Goal: Task Accomplishment & Management: Use online tool/utility

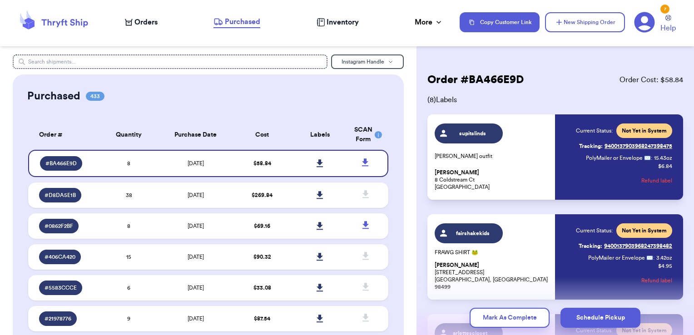
click at [80, 17] on icon at bounding box center [53, 22] width 73 height 25
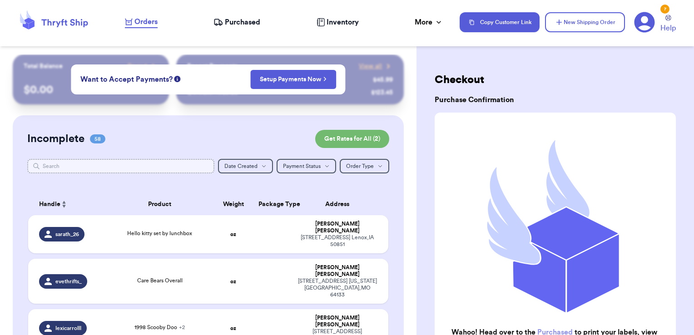
click at [129, 169] on input "text" at bounding box center [121, 166] width 188 height 15
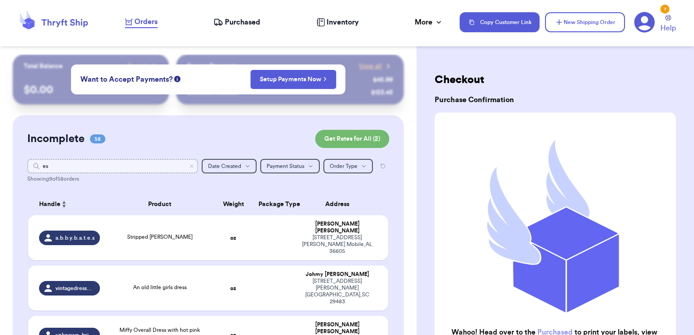
type input "e"
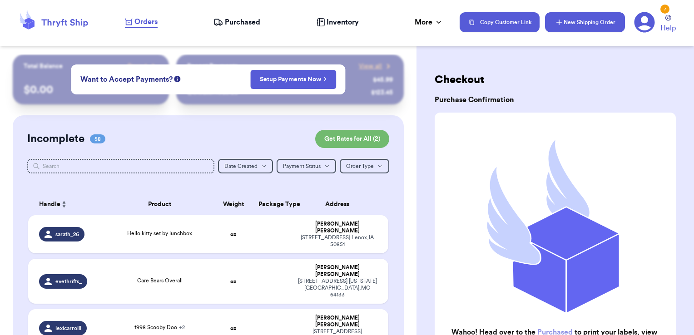
click at [609, 12] on button "New Shipping Order" at bounding box center [585, 22] width 80 height 20
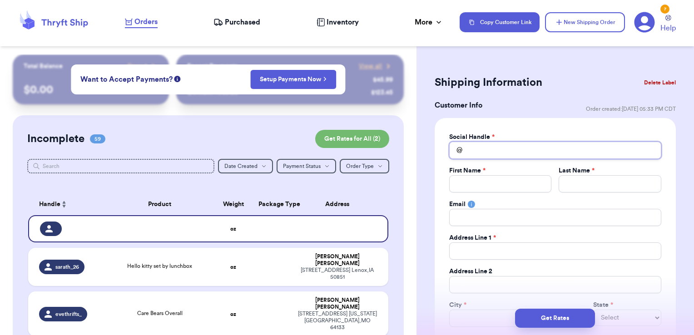
click at [486, 152] on input "Total Amount Paid" at bounding box center [555, 150] width 212 height 17
type input "e"
type input "es"
type input "ess"
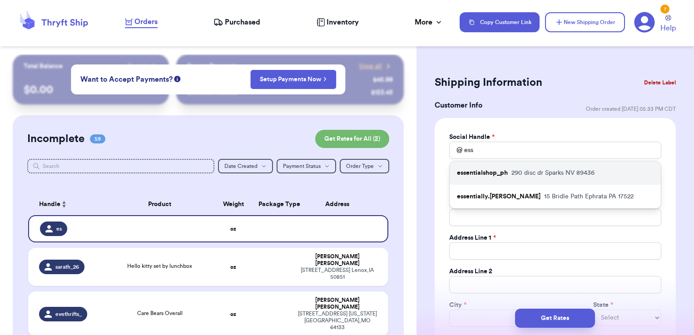
click at [490, 177] on p "essentialshop_ph" at bounding box center [482, 172] width 51 height 9
type input "essentialshop_ph"
type input "Mica"
type input "[PERSON_NAME]"
type input "[EMAIL_ADDRESS][DOMAIN_NAME]"
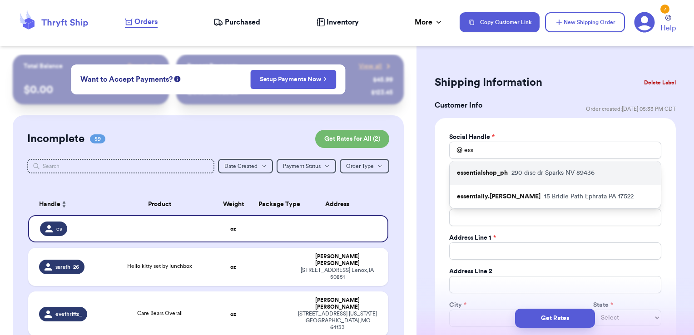
type input "290 disc dr"
type input "Unit 521"
type input "Sparks"
select select "NV"
type input "89436"
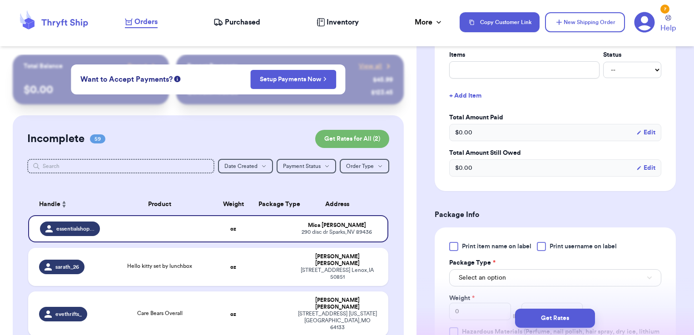
scroll to position [392, 0]
click at [471, 68] on input "text" at bounding box center [524, 69] width 150 height 17
type input "clothes- thank you!"
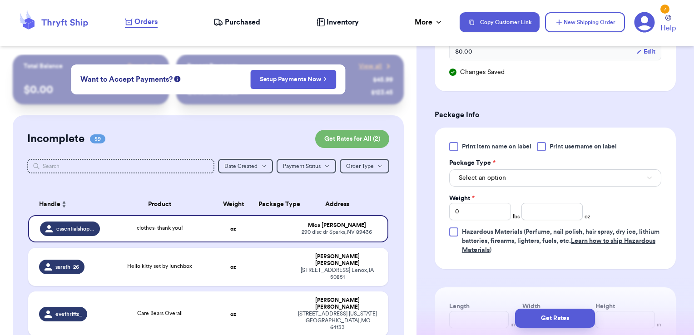
scroll to position [509, 0]
click at [555, 139] on div "Print item name on label Print username on label Package Type * Select an optio…" at bounding box center [555, 198] width 241 height 142
click at [556, 145] on span "Print username on label" at bounding box center [583, 146] width 67 height 9
click at [0, 0] on input "Print username on label" at bounding box center [0, 0] width 0 height 0
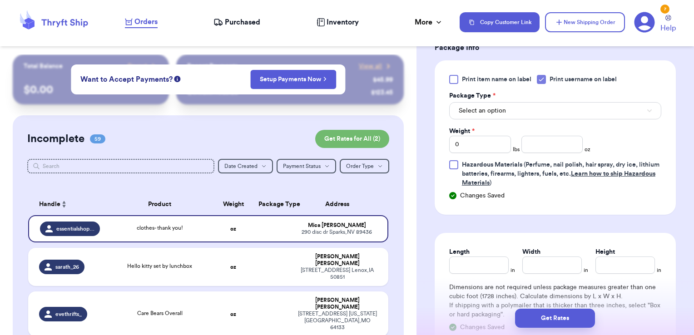
scroll to position [576, 0]
click at [527, 107] on button "Select an option" at bounding box center [555, 110] width 212 height 17
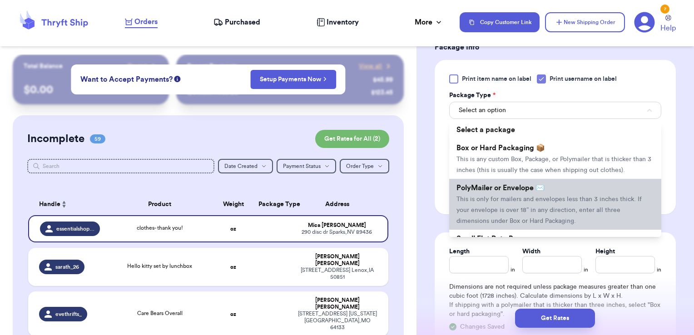
click at [509, 207] on span "This is only for mailers and envelopes less than 3 inches thick. If your envelo…" at bounding box center [548, 210] width 185 height 28
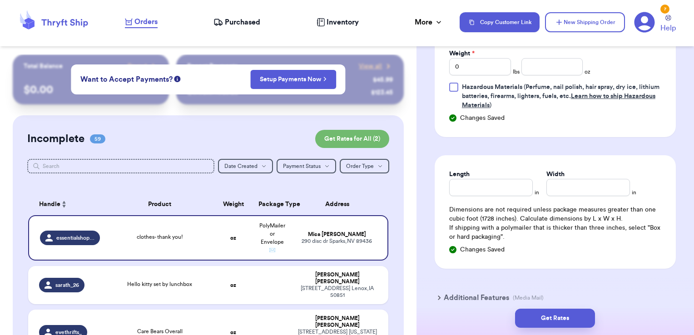
scroll to position [652, 0]
click at [565, 74] on div "Print item name on label Print username on label Package Type * PolyMailer or E…" at bounding box center [555, 54] width 212 height 113
click at [558, 66] on input "number" at bounding box center [552, 67] width 62 height 17
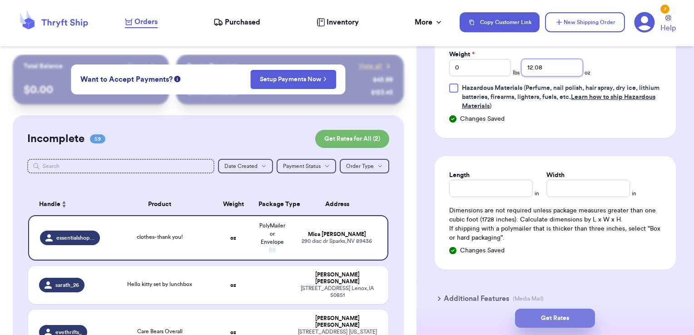
type input "12.08"
click at [554, 322] on button "Get Rates" at bounding box center [555, 318] width 80 height 19
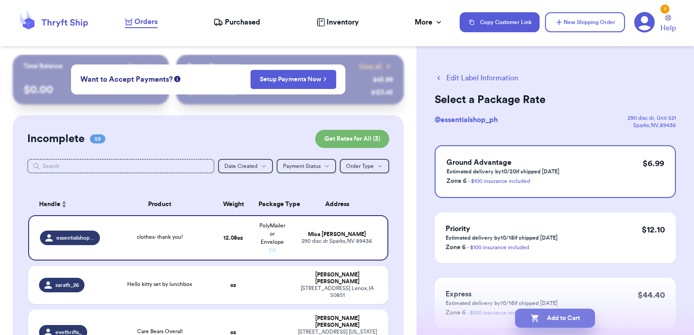
click at [578, 317] on button "Add to Cart" at bounding box center [555, 318] width 80 height 19
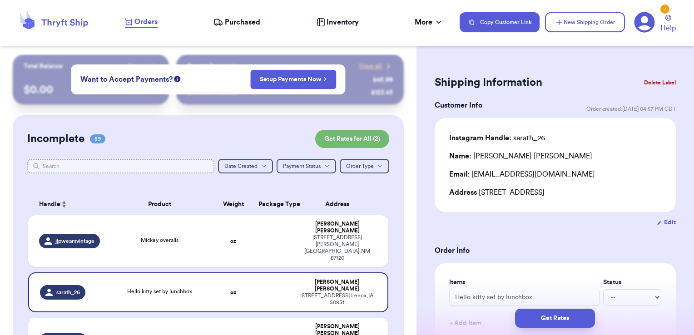
click at [120, 165] on input "text" at bounding box center [121, 166] width 188 height 15
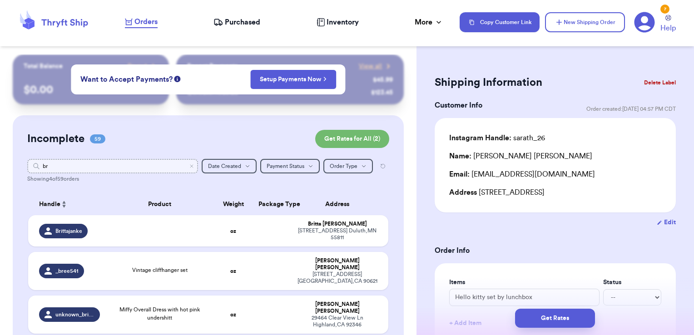
type input "bri"
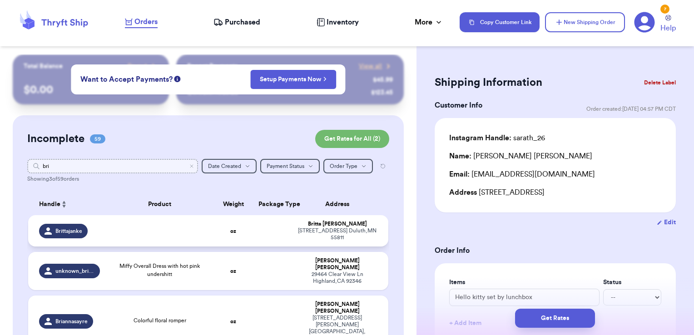
type input "bri"
click at [207, 233] on td at bounding box center [159, 230] width 109 height 31
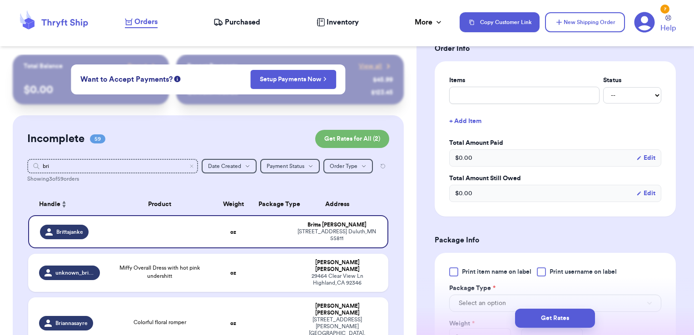
scroll to position [203, 0]
click at [501, 91] on input "text" at bounding box center [524, 94] width 150 height 17
type input "clothes- thank you!"
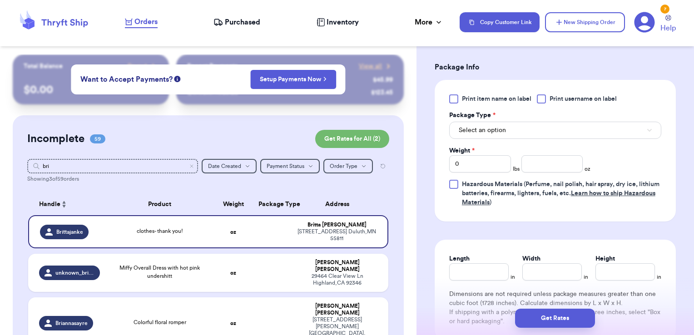
scroll to position [394, 0]
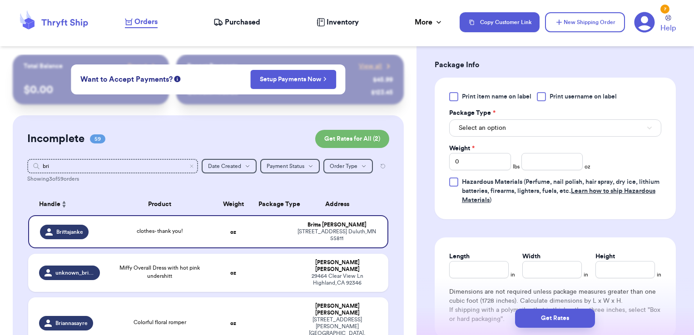
click at [554, 99] on span "Print username on label" at bounding box center [583, 96] width 67 height 9
click at [0, 0] on input "Print username on label" at bounding box center [0, 0] width 0 height 0
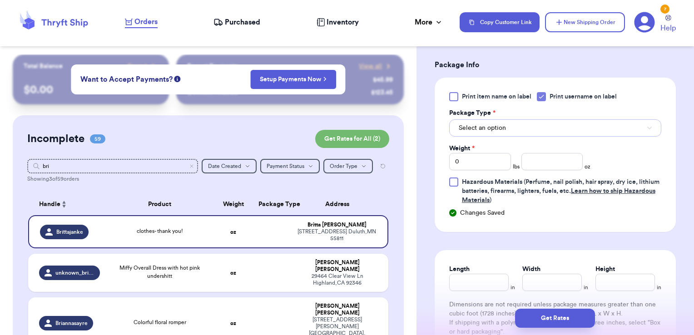
click at [528, 129] on button "Select an option" at bounding box center [555, 127] width 212 height 17
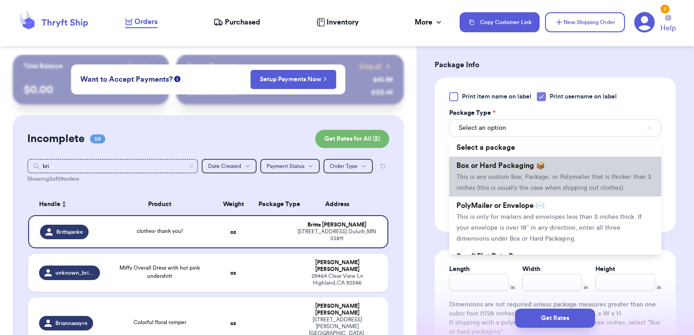
click at [503, 171] on li "Box or Hard Packaging 📦 This is any custom Box, Package, or Polymailer that is …" at bounding box center [555, 177] width 212 height 40
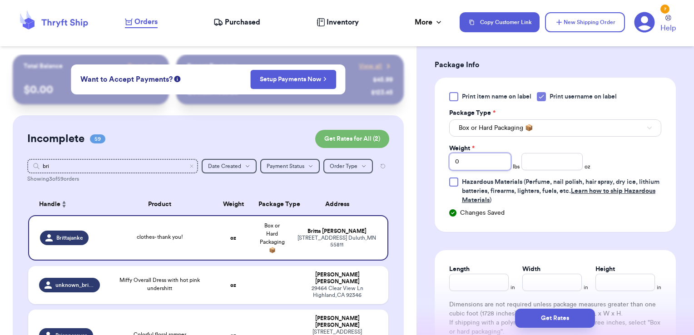
drag, startPoint x: 490, startPoint y: 167, endPoint x: 418, endPoint y: 166, distance: 71.8
click at [418, 166] on div "Shipping Information Delete Label Customer Info Order created: [DATE] 10:13 PM …" at bounding box center [554, 68] width 277 height 814
type input "5"
type input "14.02"
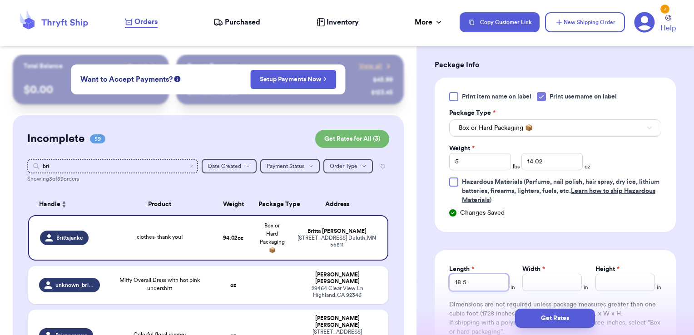
type input "18.5"
type input "10"
type input "9"
click at [553, 318] on button "Get Rates" at bounding box center [555, 318] width 80 height 19
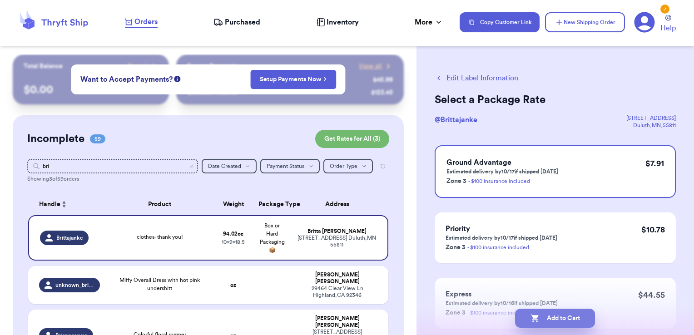
click at [578, 324] on button "Add to Cart" at bounding box center [555, 318] width 80 height 19
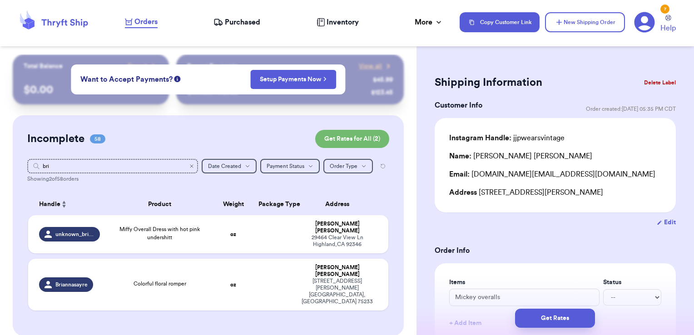
click at [189, 166] on icon "Clear search" at bounding box center [191, 165] width 5 height 5
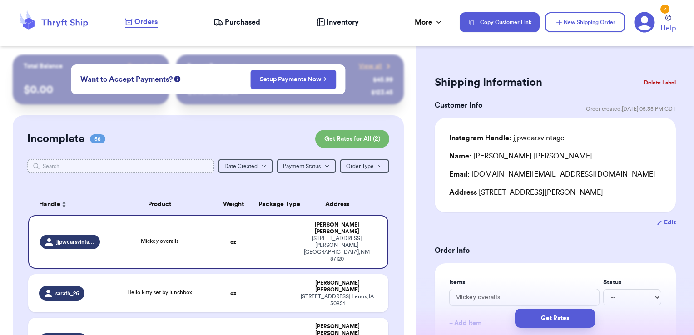
click at [163, 161] on input "text" at bounding box center [121, 166] width 188 height 15
type input "s"
type input "sj"
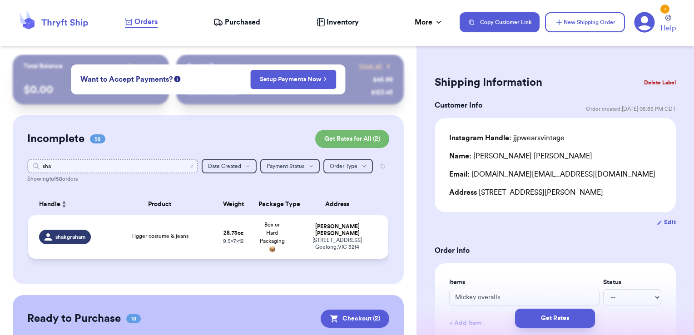
type input "sha"
click at [169, 238] on span "Tigger costume & jeans" at bounding box center [159, 235] width 57 height 5
type input "Tigger costume & jeans"
type input "1"
type input "12.73"
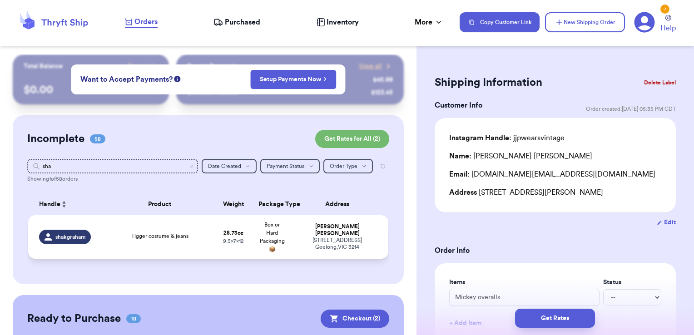
type input "12"
type input "9.5"
type input "7"
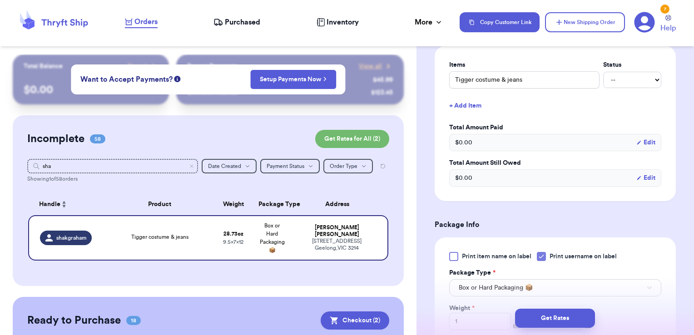
scroll to position [218, 0]
click at [621, 84] on select "-- Paid Owes" at bounding box center [632, 79] width 58 height 16
drag, startPoint x: 512, startPoint y: 81, endPoint x: 432, endPoint y: 104, distance: 83.2
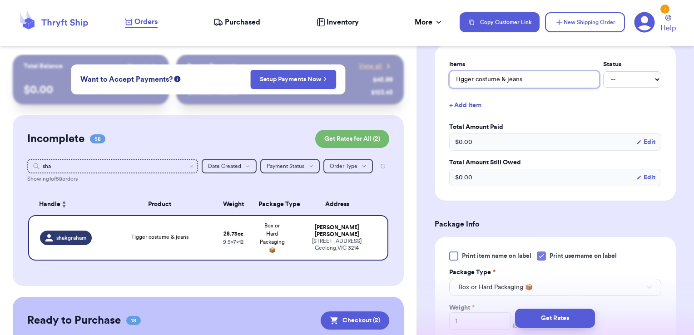
drag, startPoint x: 539, startPoint y: 72, endPoint x: 362, endPoint y: 84, distance: 177.1
click at [362, 84] on div "Customer Link New Order Total Balance Payout $ 0.00 Recent Payments View all @ …" at bounding box center [347, 167] width 694 height 335
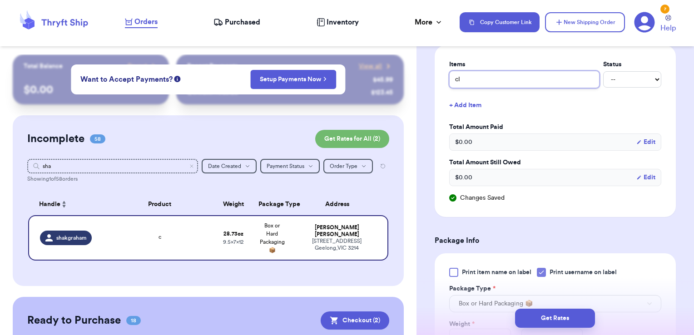
type input "clothes- thank you!"
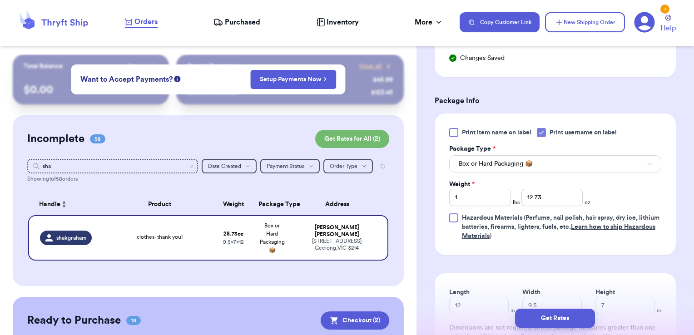
scroll to position [372, 0]
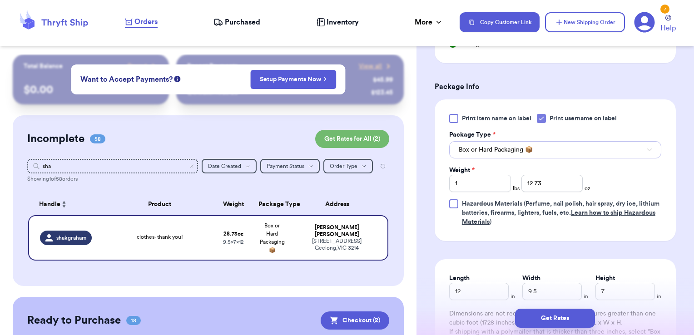
click at [501, 147] on span "Box or Hard Packaging 📦" at bounding box center [496, 149] width 74 height 9
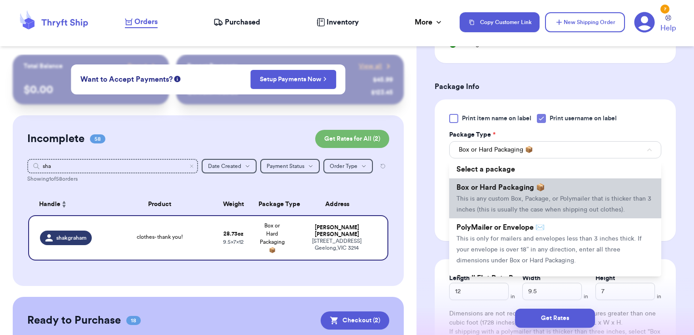
click at [494, 178] on li "Box or Hard Packaging 📦 This is any custom Box, Package, or Polymailer that is …" at bounding box center [555, 198] width 212 height 40
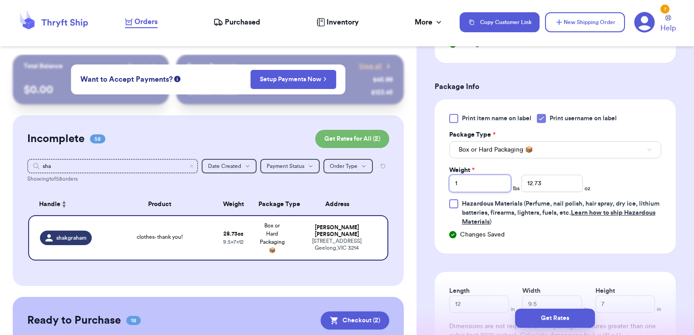
drag, startPoint x: 481, startPoint y: 179, endPoint x: 383, endPoint y: 165, distance: 99.6
click at [383, 165] on div "Customer Link New Order Total Balance Payout $ 0.00 Recent Payments View all @ …" at bounding box center [347, 167] width 694 height 335
type input "4"
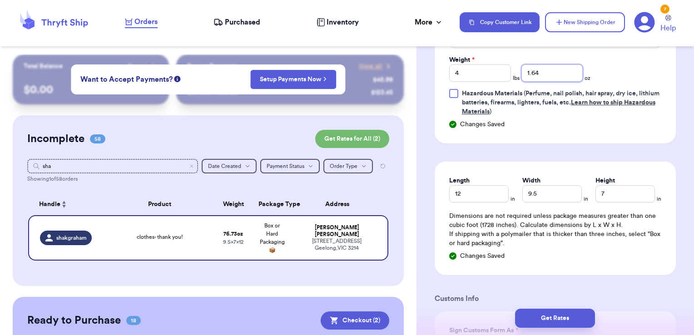
scroll to position [483, 0]
type input "1.64"
type input "18"
type input "13.5"
type input "5"
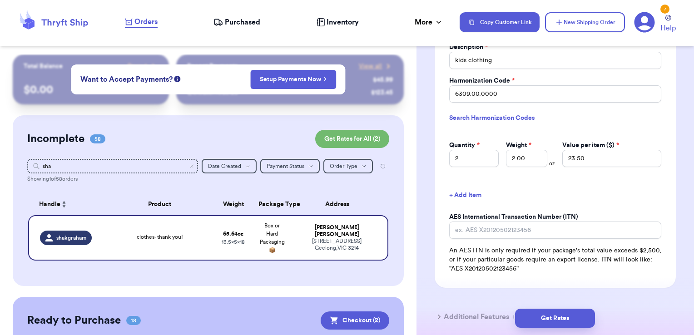
scroll to position [883, 0]
drag, startPoint x: 473, startPoint y: 156, endPoint x: 410, endPoint y: 154, distance: 63.2
click at [410, 154] on div "Customer Link New Order Total Balance Payout $ 0.00 Recent Payments View all @ …" at bounding box center [347, 167] width 694 height 335
type input "5"
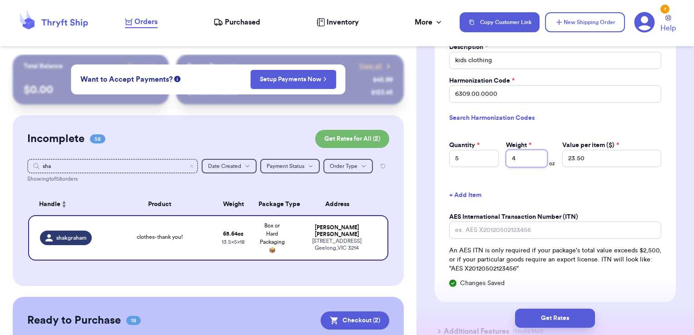
type input "4"
click at [649, 213] on div "AES International Transaction Number (ITN)" at bounding box center [555, 217] width 212 height 9
drag, startPoint x: 588, startPoint y: 157, endPoint x: 501, endPoint y: 169, distance: 88.1
click at [501, 169] on div "Sign Customs Form As * [PERSON_NAME] Package Contents * Merchandise Gift Docume…" at bounding box center [555, 106] width 241 height 391
type input "30"
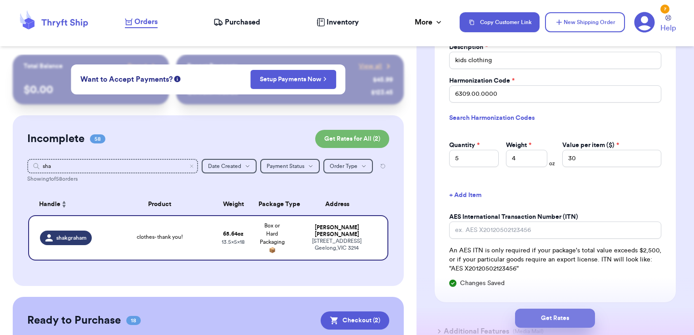
click at [547, 319] on button "Get Rates" at bounding box center [555, 318] width 80 height 19
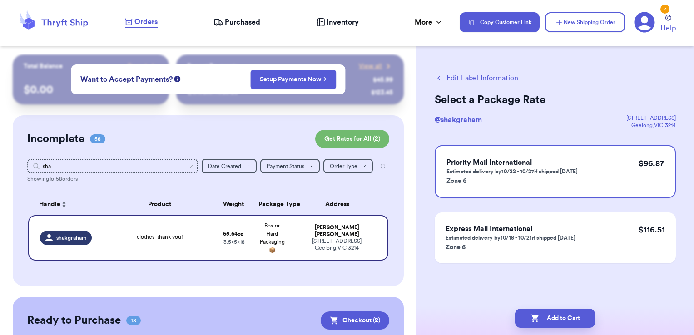
scroll to position [0, 0]
click at [478, 74] on button "Edit Label Information" at bounding box center [477, 78] width 84 height 11
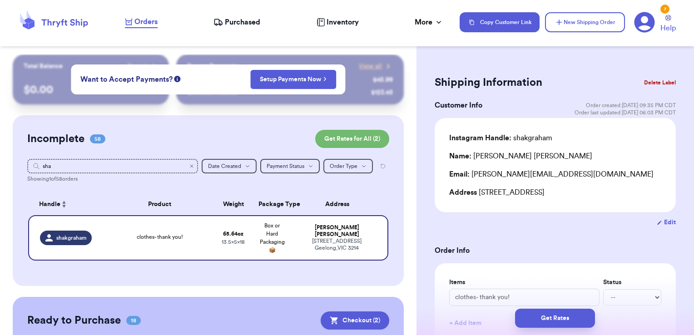
click at [189, 166] on icon "Clear search" at bounding box center [191, 165] width 5 height 5
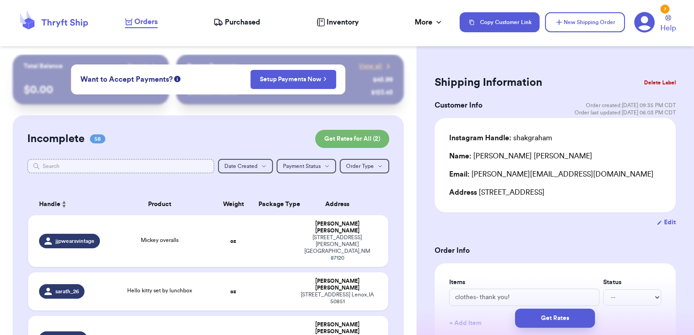
click at [185, 166] on input "text" at bounding box center [121, 166] width 188 height 15
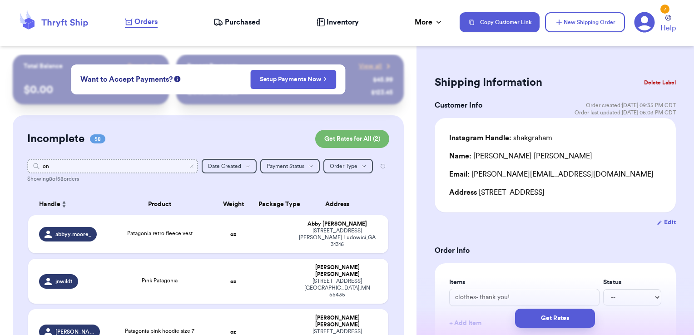
type input "o"
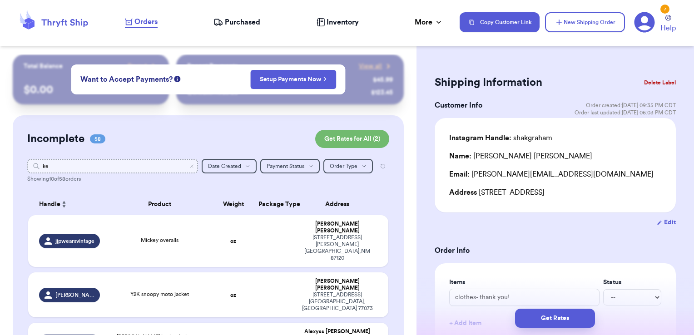
type input "k"
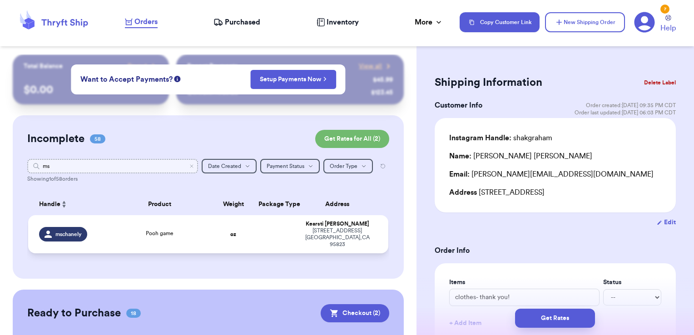
type input "ms"
click at [280, 241] on td at bounding box center [272, 234] width 39 height 38
type input "Pooh game"
type input "0"
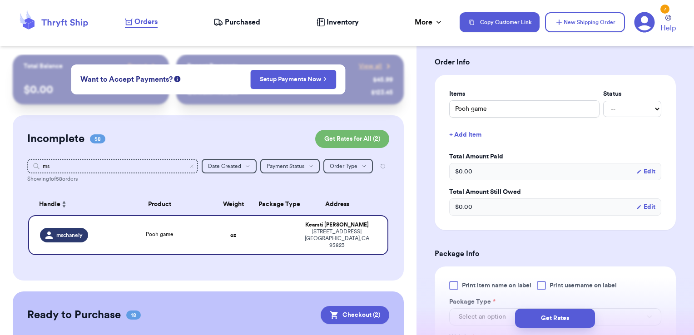
scroll to position [192, 0]
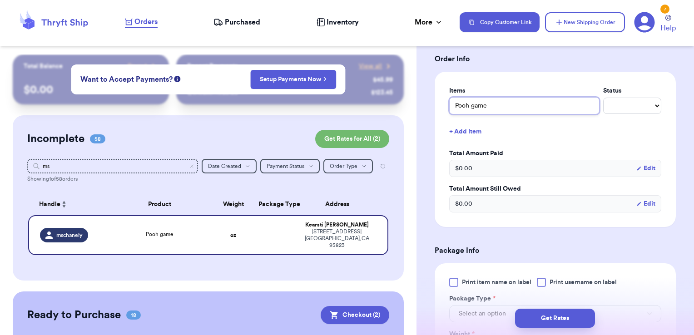
click at [502, 109] on input "Pooh game" at bounding box center [524, 105] width 150 height 17
type input "Pooh game &"
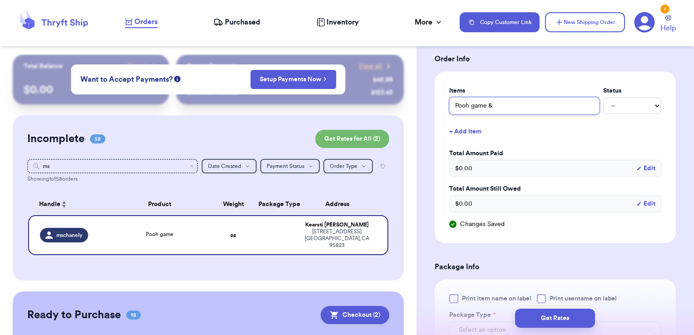
type input "Pooh game &"
type input "Pooh game & b"
type input "Pooh game & bu"
type input "Pooh game & bun"
type input "Pooh game & bunt"
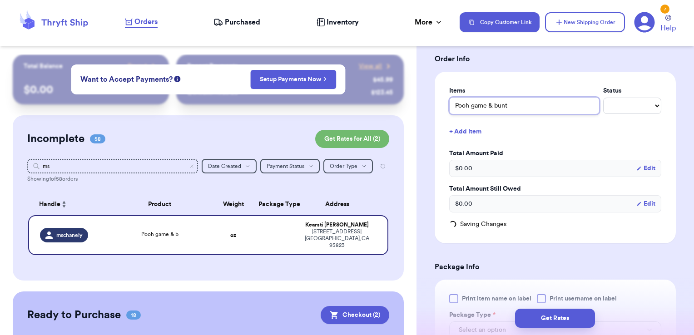
type input "Pooh game & bunti"
type input "Pooh game & [PERSON_NAME]"
type input "Pooh game & bunti"
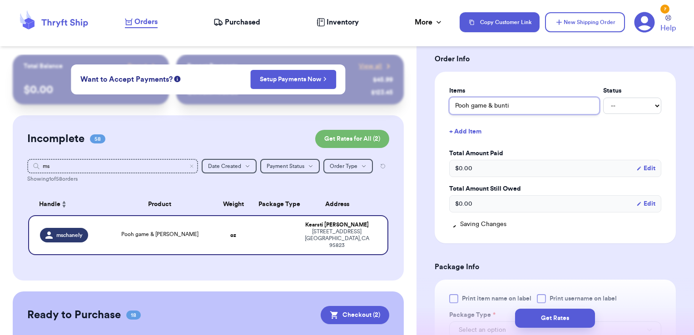
type input "Pooh game & bunt"
type input "Pooh game & bun"
type input "Pooh game & bu"
type input "Pooh game & b"
type input "Pooh game &"
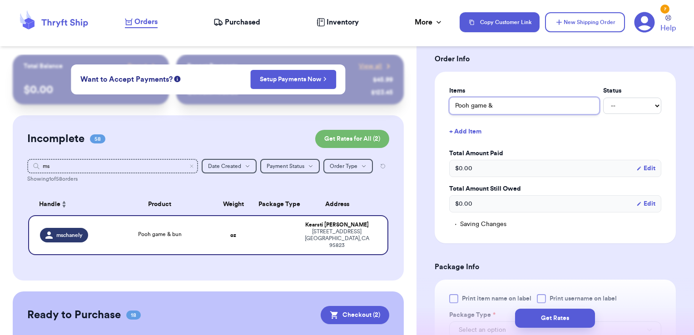
type input "Pooh game & f"
type input "Pooh game & fl"
type input "Pooh game & fle"
type input "Pooh game & flee"
type input "Pooh game & fleec"
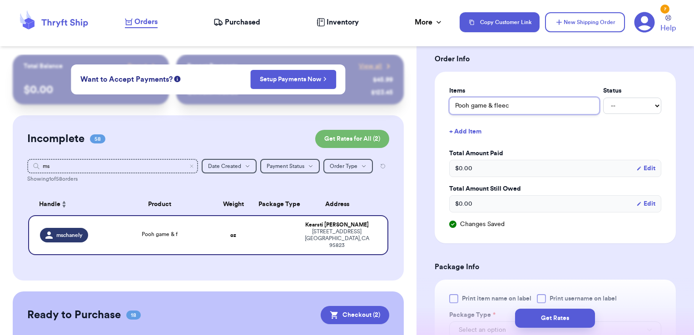
type input "Pooh game & fleece"
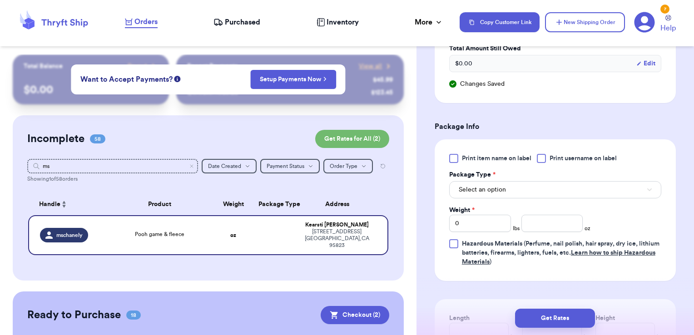
scroll to position [349, 0]
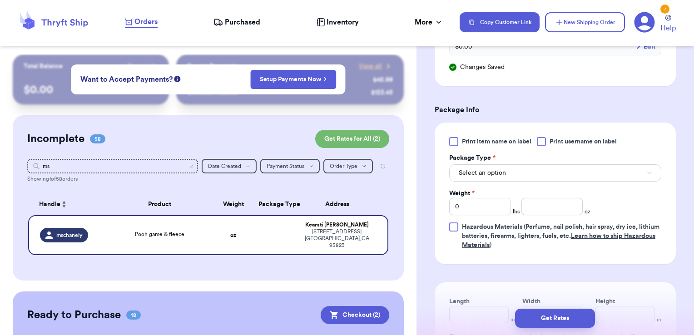
type input "Pooh game & fleece"
click at [549, 140] on label "Print username on label" at bounding box center [577, 141] width 80 height 9
click at [0, 0] on input "Print username on label" at bounding box center [0, 0] width 0 height 0
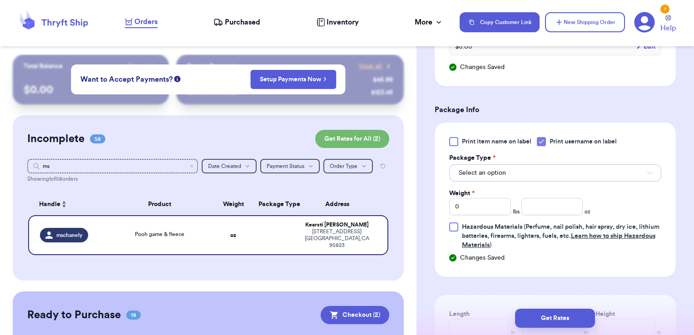
click at [520, 174] on button "Select an option" at bounding box center [555, 172] width 212 height 17
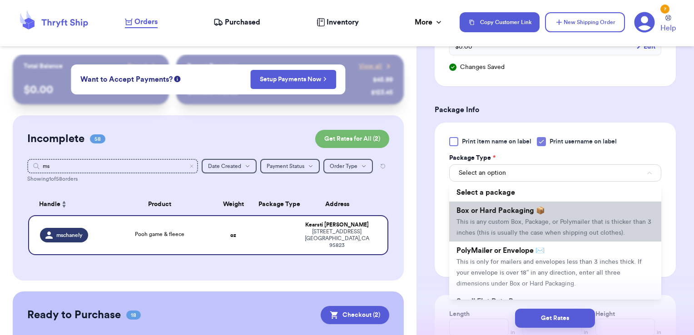
click at [494, 219] on span "This is any custom Box, Package, or Polymailer that is thicker than 3 inches (t…" at bounding box center [553, 227] width 195 height 17
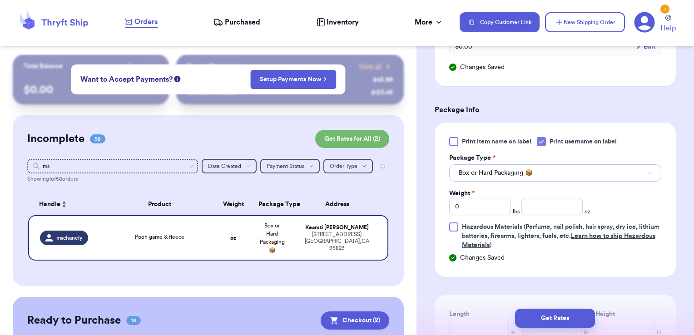
click at [501, 168] on span "Box or Hard Packaging 📦" at bounding box center [496, 172] width 74 height 9
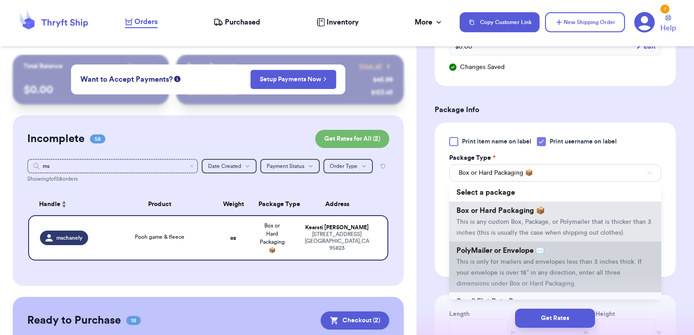
click at [488, 254] on span "PolyMailer or Envelope ✉️" at bounding box center [500, 250] width 88 height 7
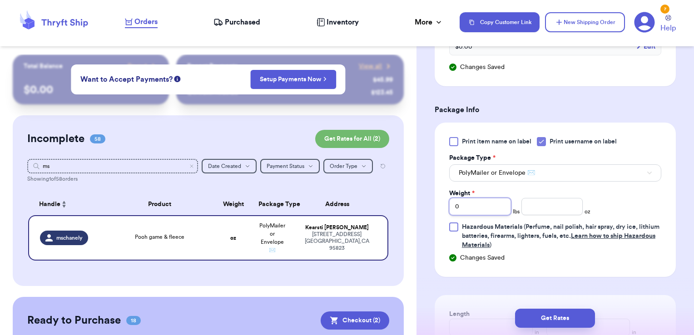
drag, startPoint x: 485, startPoint y: 208, endPoint x: 361, endPoint y: 204, distance: 124.5
click at [361, 204] on div "Customer Link New Order Total Balance Payout $ 0.00 Recent Payments View all @ …" at bounding box center [347, 167] width 694 height 335
type input "1"
type input "11"
type input "1"
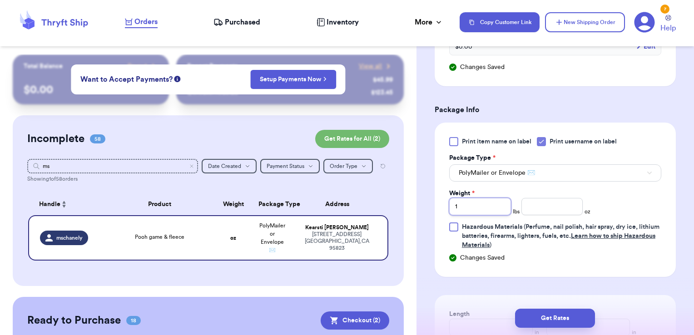
type input "1"
type input "2"
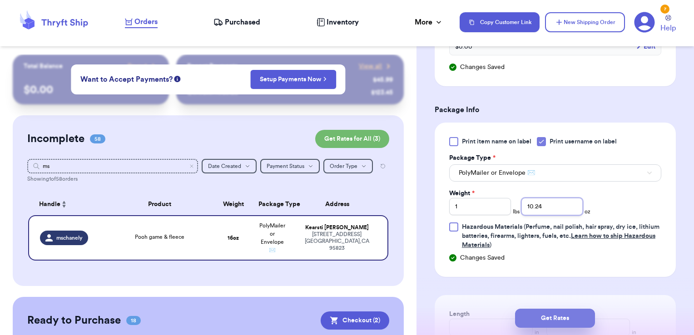
type input "10.24"
click at [568, 322] on button "Get Rates" at bounding box center [555, 318] width 80 height 19
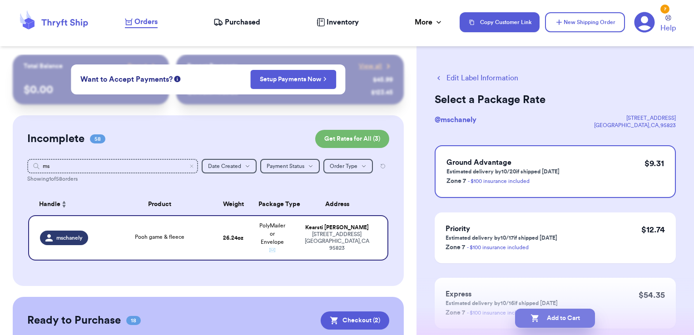
click at [583, 322] on button "Add to Cart" at bounding box center [555, 318] width 80 height 19
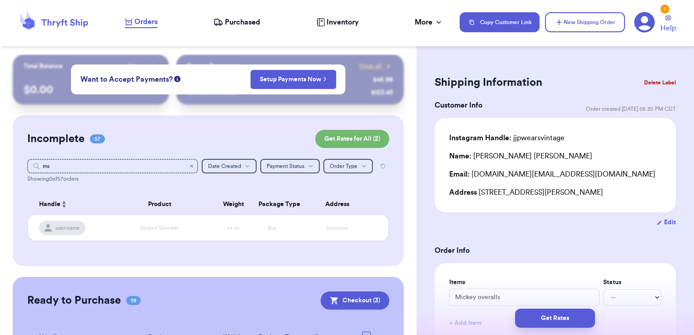
click at [190, 168] on icon "Clear search" at bounding box center [191, 166] width 3 height 3
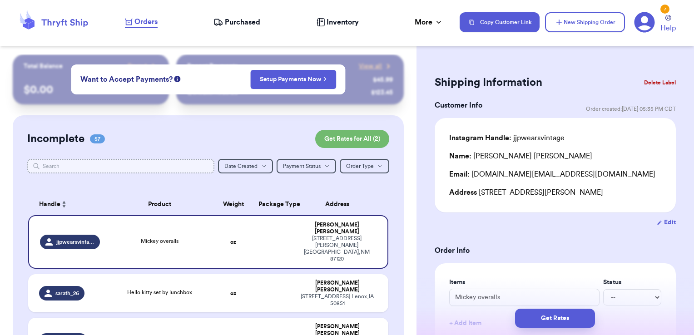
click at [139, 164] on input "text" at bounding box center [121, 166] width 188 height 15
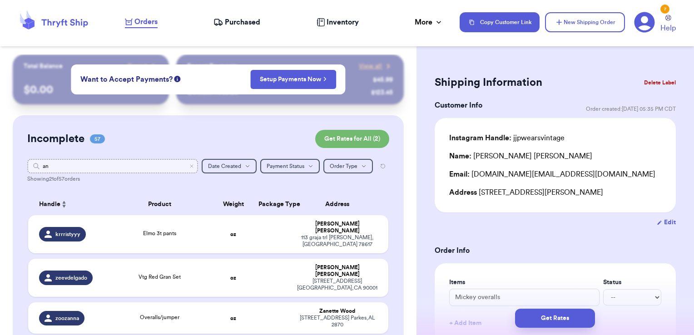
type input "ano"
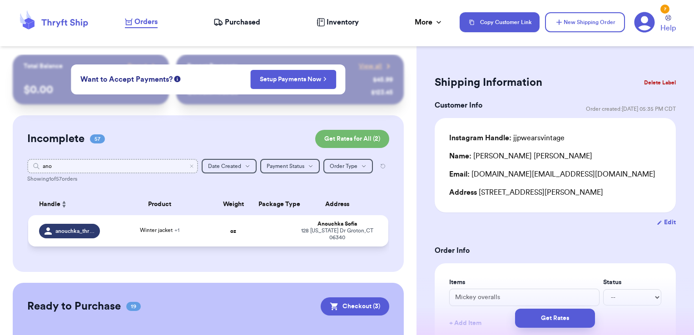
type input "ano"
click at [297, 235] on div "[STREET_ADDRESS][US_STATE][PERSON_NAME]" at bounding box center [337, 235] width 80 height 14
type input "Winter jacket"
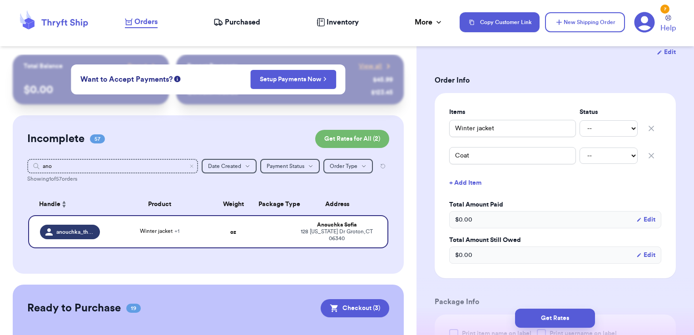
scroll to position [206, 0]
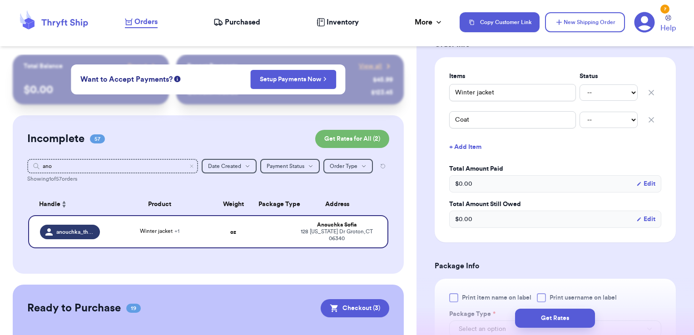
click at [647, 118] on icon "button" at bounding box center [651, 119] width 9 height 9
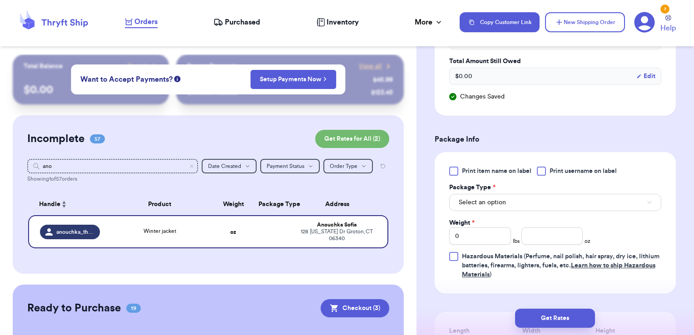
scroll to position [348, 0]
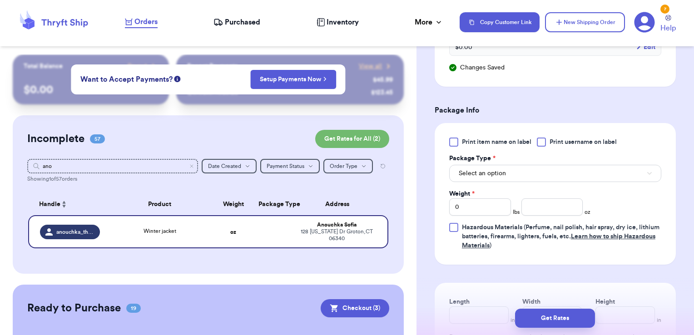
click at [593, 139] on span "Print username on label" at bounding box center [583, 142] width 67 height 9
click at [0, 0] on input "Print username on label" at bounding box center [0, 0] width 0 height 0
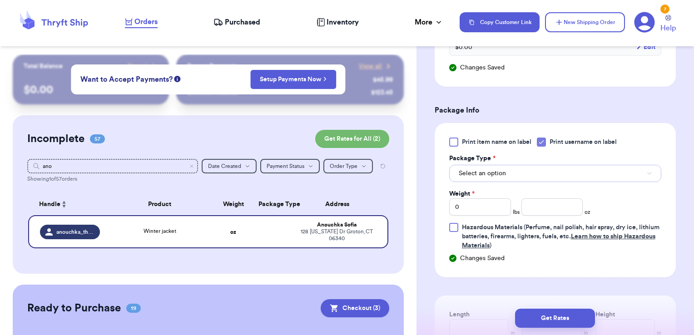
click at [545, 169] on button "Select an option" at bounding box center [555, 173] width 212 height 17
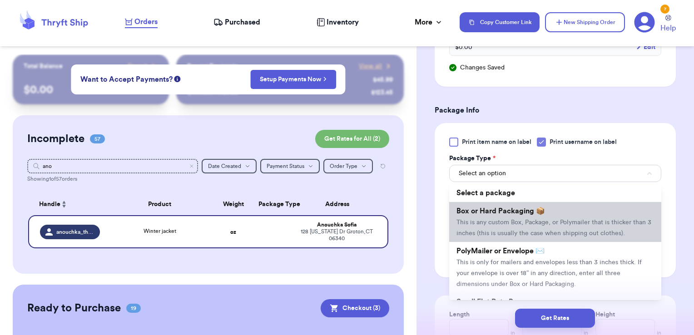
click at [511, 208] on span "Box or Hard Packaging 📦" at bounding box center [500, 211] width 89 height 7
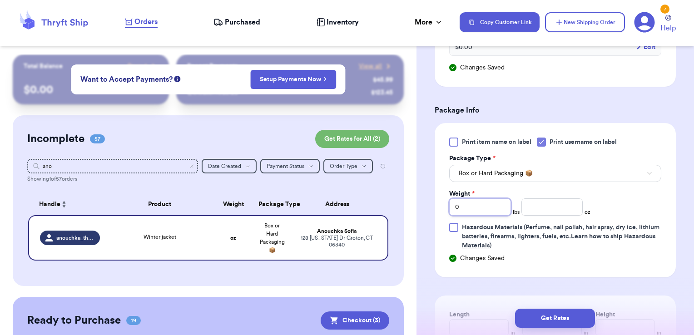
drag, startPoint x: 477, startPoint y: 198, endPoint x: 401, endPoint y: 198, distance: 75.8
click at [401, 198] on div "Customer Link New Order Total Balance Payout $ 0.00 Recent Payments View all @ …" at bounding box center [347, 167] width 694 height 335
type input "1"
type input "3.82"
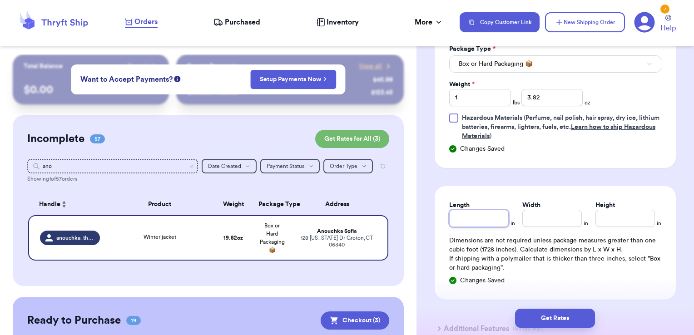
scroll to position [482, 0]
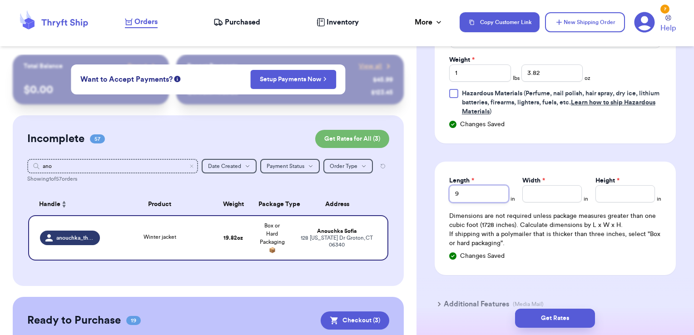
type input "9"
type input "12"
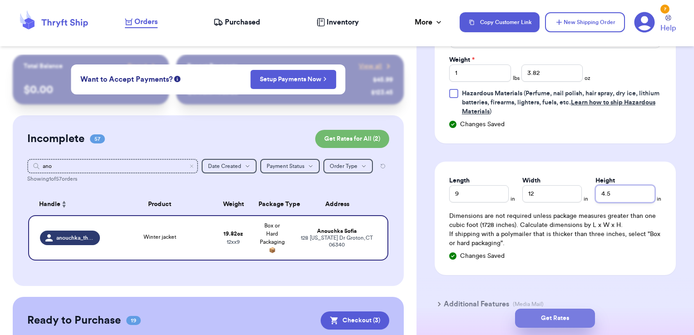
type input "4.5"
click at [583, 324] on button "Get Rates" at bounding box center [555, 318] width 80 height 19
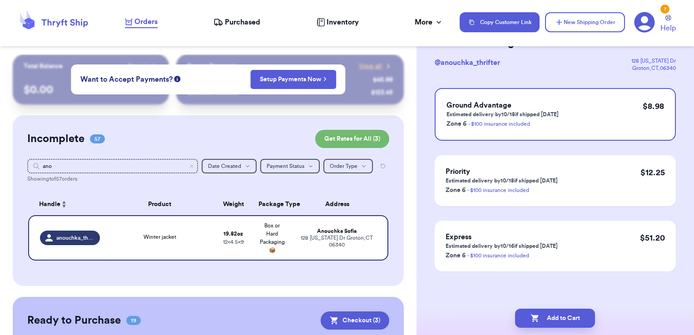
scroll to position [0, 0]
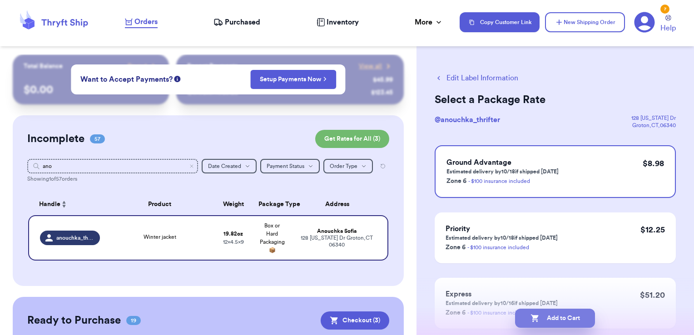
click at [575, 320] on button "Add to Cart" at bounding box center [555, 318] width 80 height 19
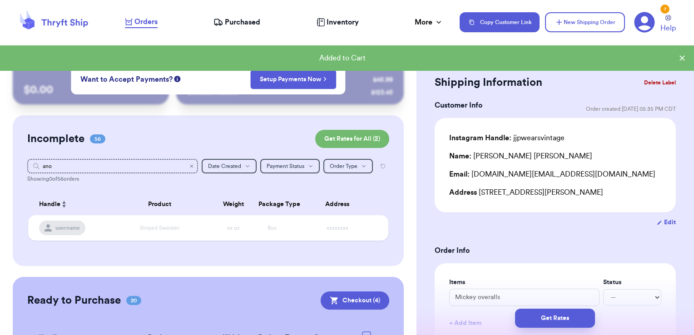
click at [189, 163] on icon "Clear search" at bounding box center [191, 165] width 5 height 5
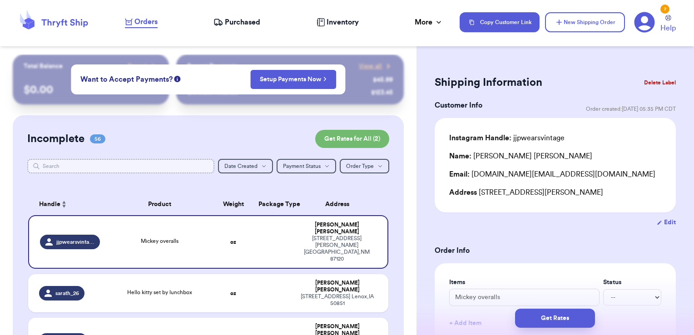
click at [89, 166] on input "text" at bounding box center [121, 166] width 188 height 15
type input "rain"
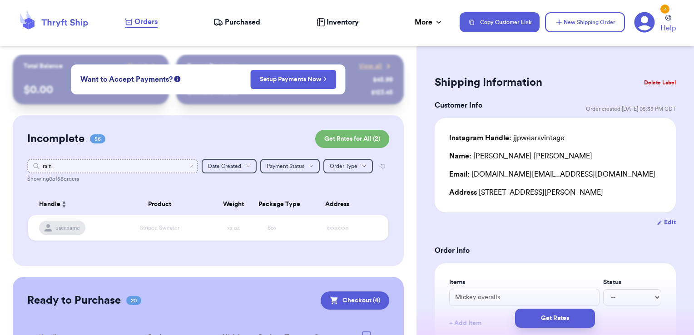
type input "rai"
type input "r"
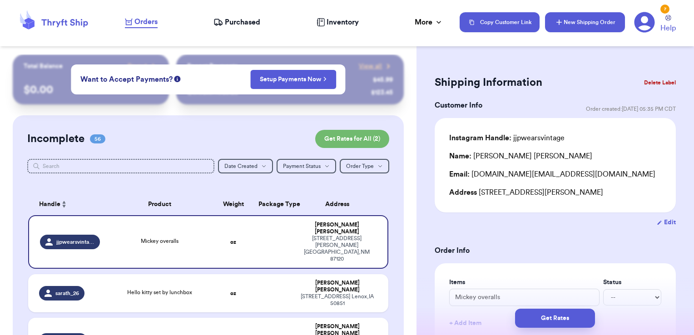
click at [567, 24] on button "New Shipping Order" at bounding box center [585, 22] width 80 height 20
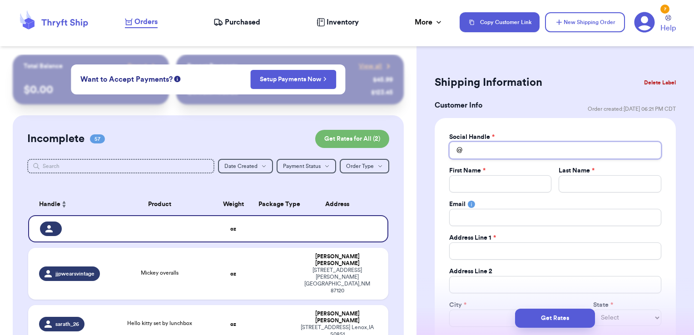
click at [485, 145] on input "Total Amount Paid" at bounding box center [555, 150] width 212 height 17
type input "r"
type input "ra"
type input "rai"
type input "rain"
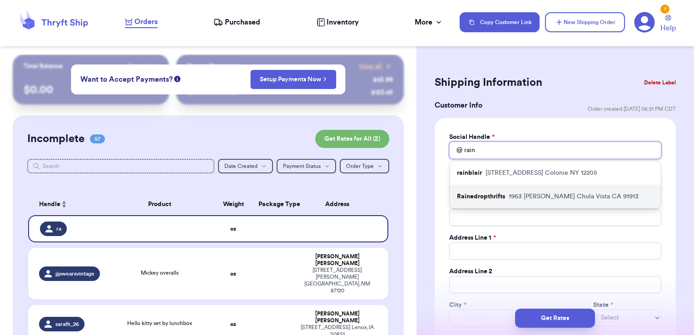
type input "rain"
click at [487, 195] on p "Rainedropthrifts" at bounding box center [481, 196] width 48 height 9
type input "Rainedropthrifts"
type input "[PERSON_NAME]"
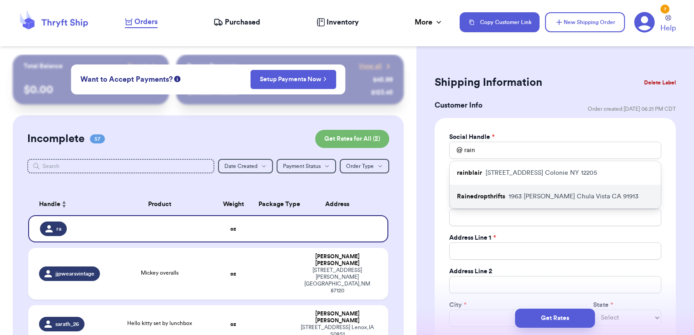
type input "[EMAIL_ADDRESS][DOMAIN_NAME]"
type input "1963 [PERSON_NAME]"
type input "Chula Vista"
select select "CA"
type input "91913"
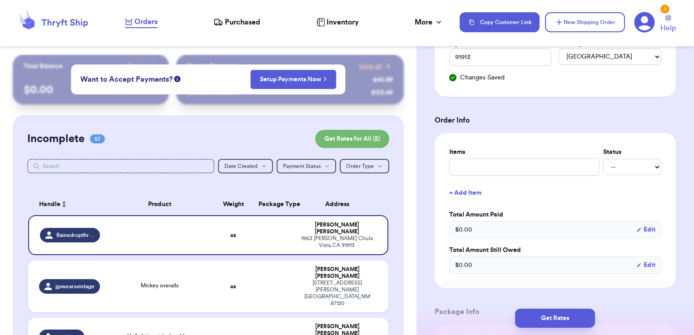
scroll to position [295, 0]
click at [511, 159] on input "text" at bounding box center [524, 166] width 150 height 17
type input "clothes- thank you!"
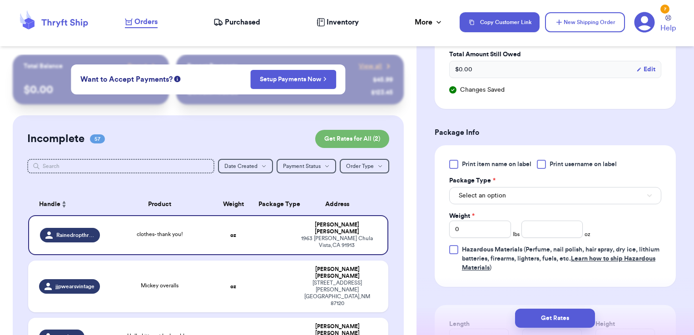
scroll to position [492, 0]
click at [548, 160] on label "Print username on label" at bounding box center [577, 162] width 80 height 9
click at [0, 0] on input "Print username on label" at bounding box center [0, 0] width 0 height 0
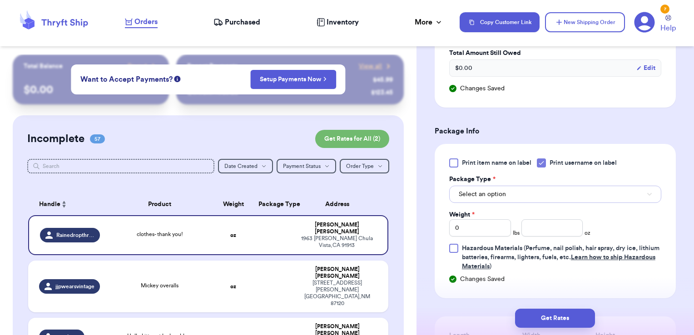
click at [519, 194] on button "Select an option" at bounding box center [555, 194] width 212 height 17
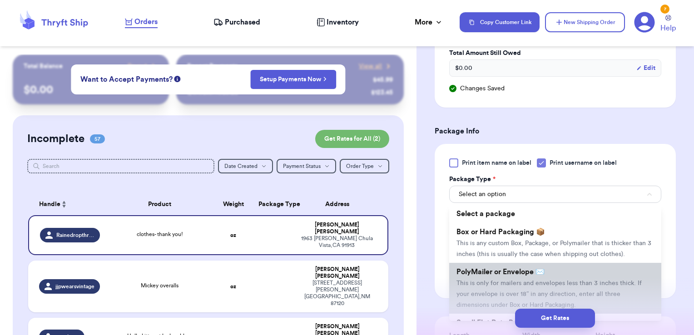
click at [485, 276] on span "PolyMailer or Envelope ✉️" at bounding box center [500, 271] width 88 height 7
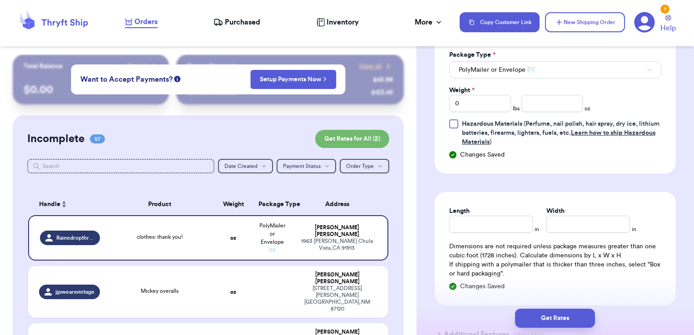
scroll to position [617, 0]
click at [564, 228] on input "Width" at bounding box center [588, 223] width 84 height 17
click at [543, 103] on input "number" at bounding box center [552, 102] width 62 height 17
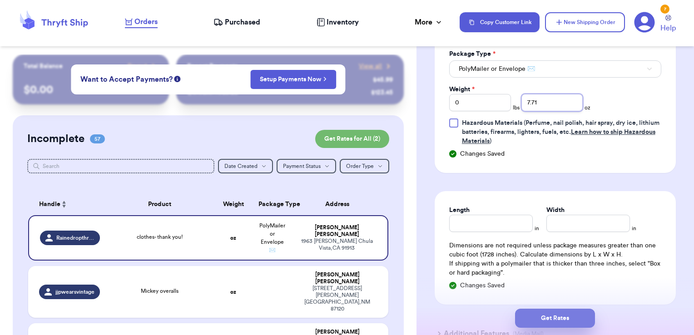
type input "7.71"
click at [555, 319] on button "Get Rates" at bounding box center [555, 318] width 80 height 19
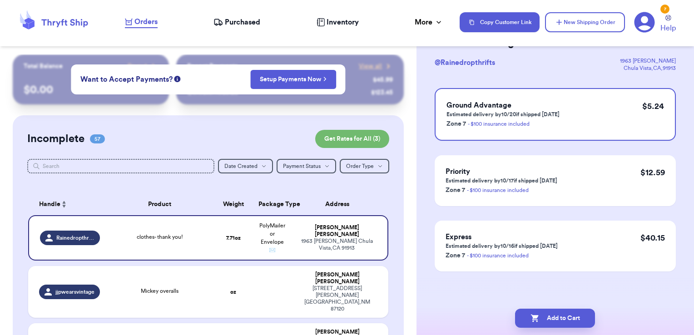
scroll to position [0, 0]
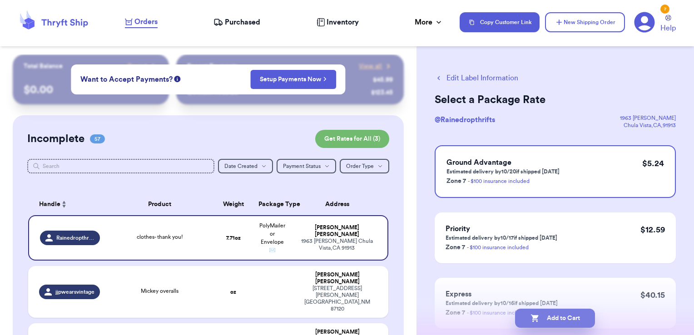
click at [563, 327] on button "Add to Cart" at bounding box center [555, 318] width 80 height 19
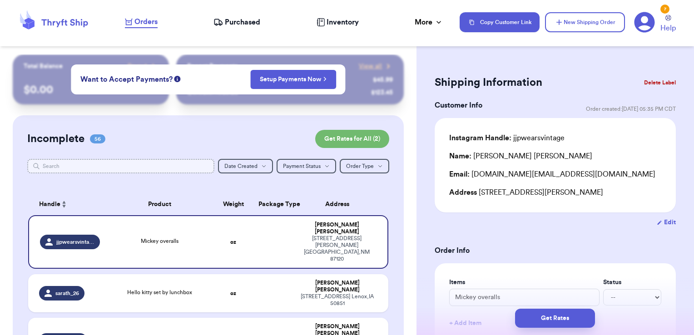
click at [135, 169] on input "text" at bounding box center [121, 166] width 188 height 15
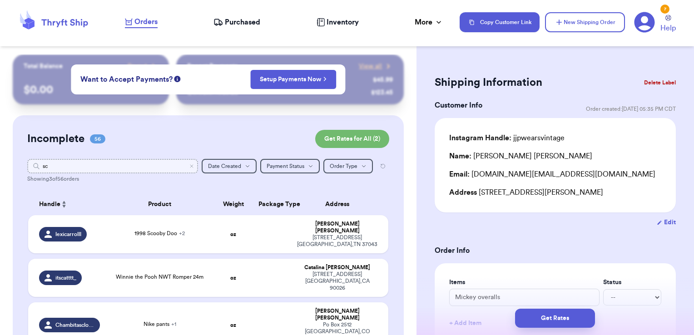
type input "sch"
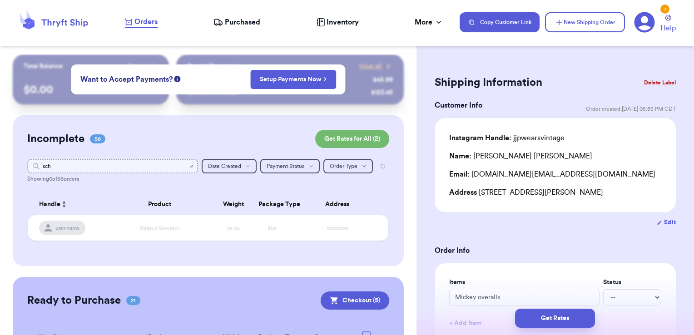
type input "sch"
click at [189, 166] on icon "Clear search" at bounding box center [191, 165] width 5 height 5
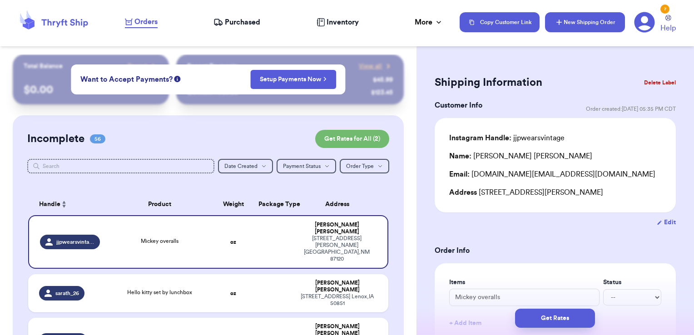
click at [601, 20] on button "New Shipping Order" at bounding box center [585, 22] width 80 height 20
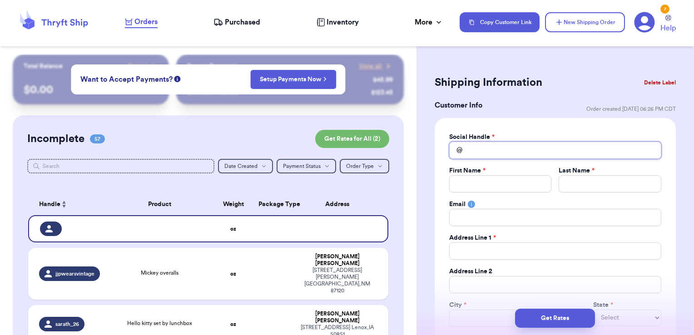
click at [503, 146] on input "Total Amount Paid" at bounding box center [555, 150] width 212 height 17
type input "s"
type input "sc"
type input "sch"
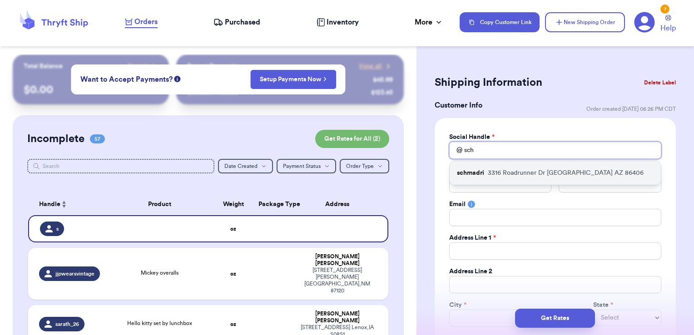
type input "sch"
click at [506, 170] on p "[STREET_ADDRESS][PERSON_NAME]" at bounding box center [566, 172] width 156 height 9
type input "schmadri"
type input "[PERSON_NAME]"
type input "[GEOGRAPHIC_DATA]"
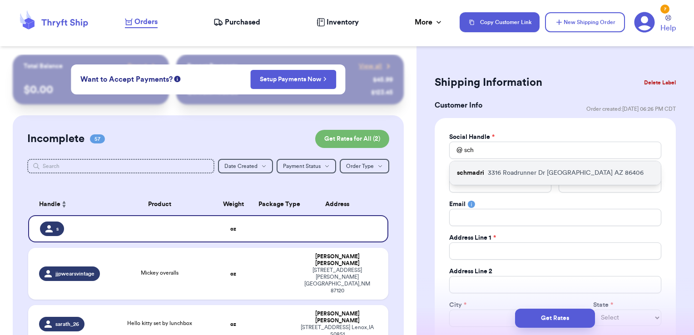
type input "[EMAIL_ADDRESS][DOMAIN_NAME]"
type input "3316 Roadrunner Dr"
type input "[GEOGRAPHIC_DATA]"
select select "AZ"
type input "86406"
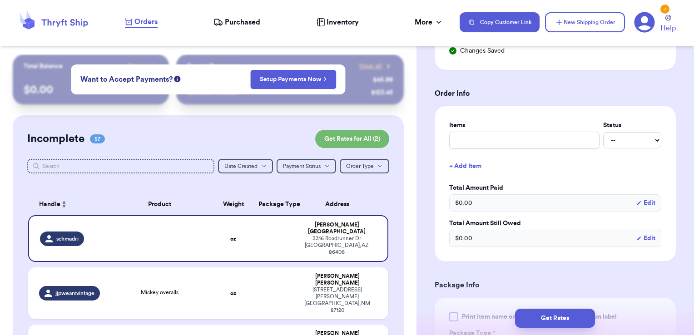
scroll to position [345, 0]
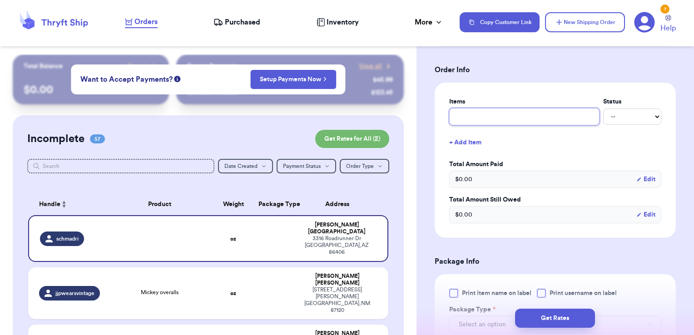
click at [492, 117] on input "text" at bounding box center [524, 116] width 150 height 17
type input "misc - thank you!"
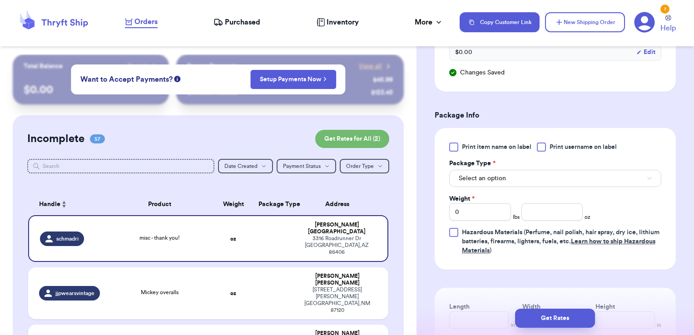
scroll to position [551, 0]
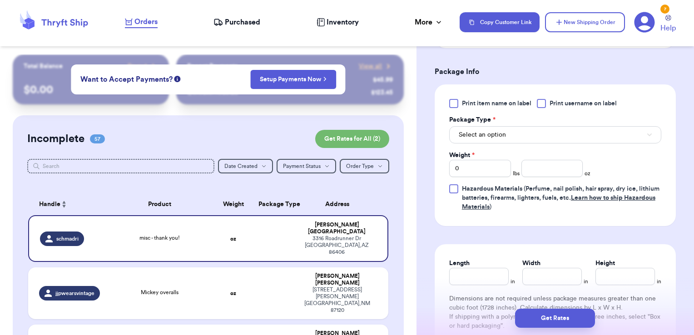
click at [562, 100] on span "Print username on label" at bounding box center [583, 103] width 67 height 9
click at [0, 0] on input "Print username on label" at bounding box center [0, 0] width 0 height 0
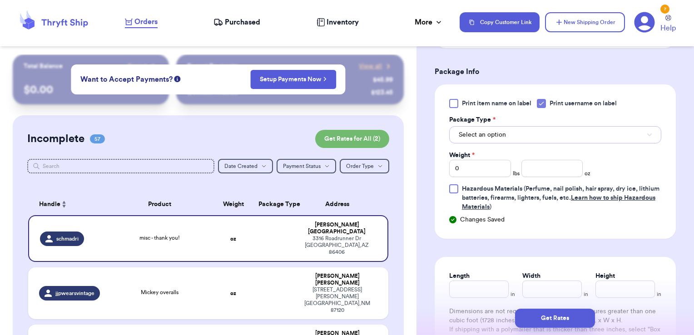
click at [540, 134] on button "Select an option" at bounding box center [555, 134] width 212 height 17
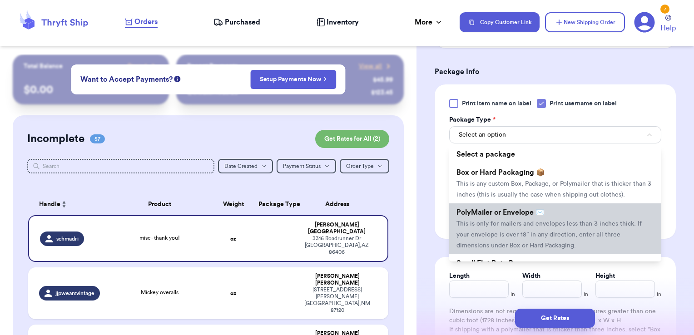
click at [497, 216] on span "PolyMailer or Envelope ✉️" at bounding box center [500, 212] width 88 height 7
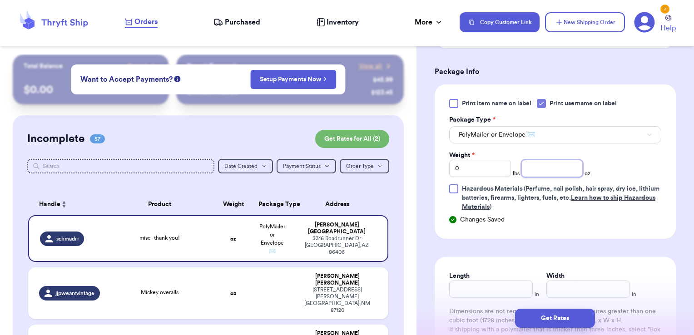
click at [537, 172] on input "number" at bounding box center [552, 168] width 62 height 17
type input "2.82"
click at [561, 322] on button "Get Rates" at bounding box center [555, 318] width 80 height 19
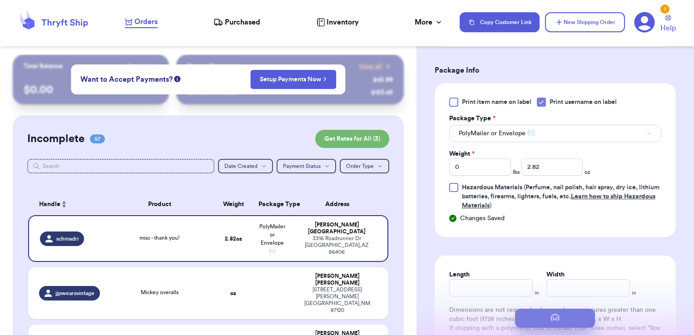
scroll to position [0, 0]
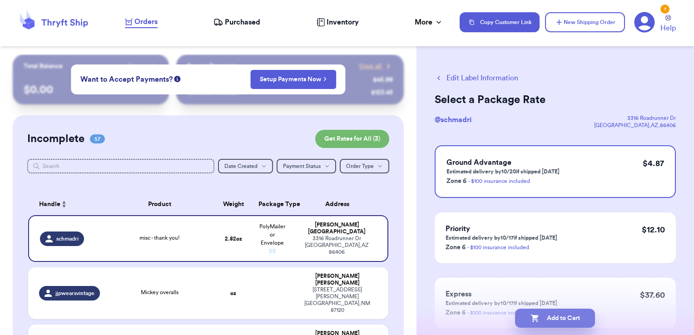
click at [581, 318] on button "Add to Cart" at bounding box center [555, 318] width 80 height 19
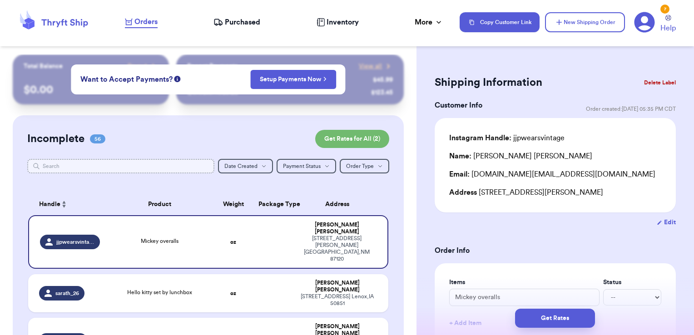
click at [160, 164] on input "text" at bounding box center [121, 166] width 188 height 15
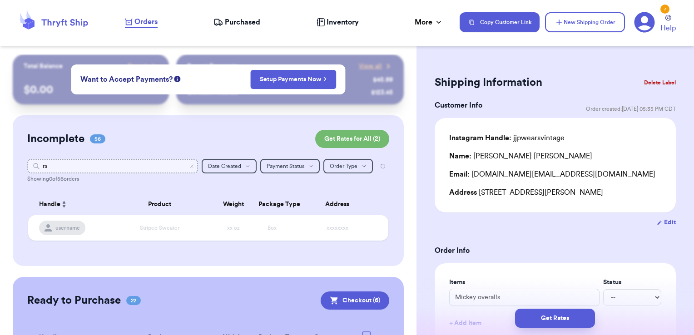
type input "r"
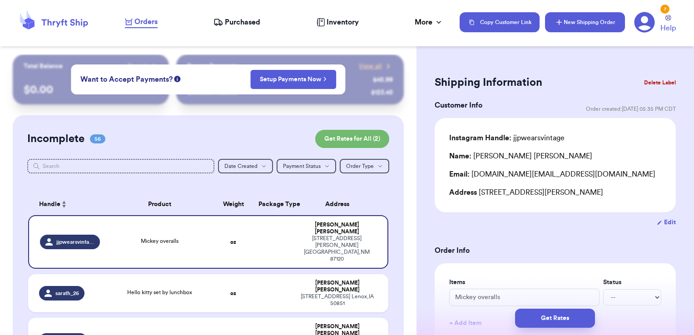
click at [579, 17] on button "New Shipping Order" at bounding box center [585, 22] width 80 height 20
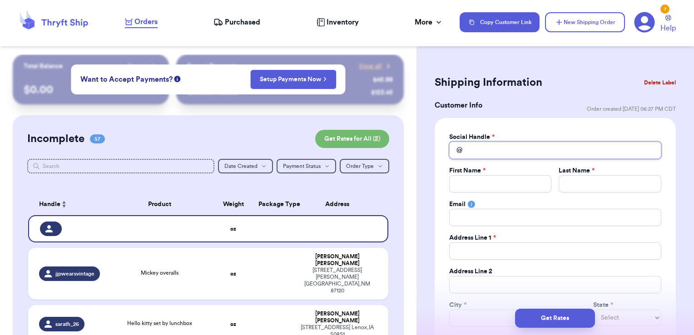
click at [476, 154] on input "Total Amount Paid" at bounding box center [555, 150] width 212 height 17
type input "r"
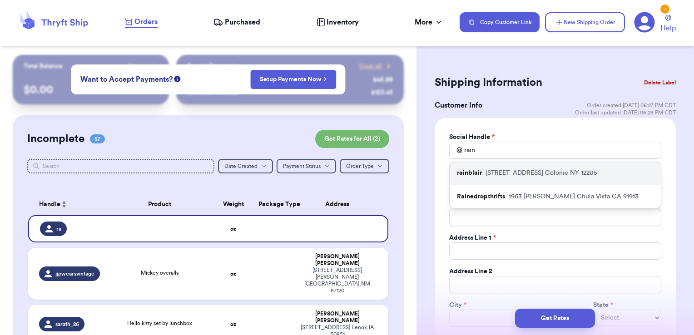
click at [512, 173] on p "[STREET_ADDRESS]" at bounding box center [541, 172] width 112 height 9
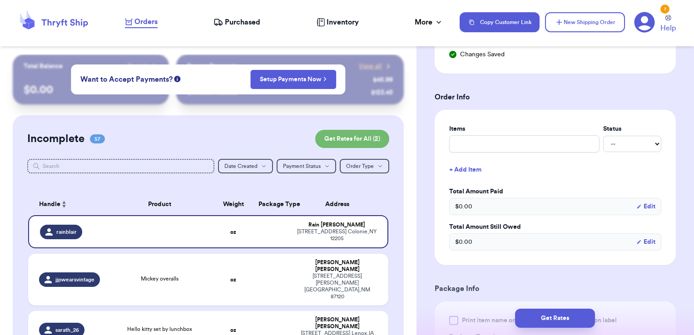
scroll to position [321, 0]
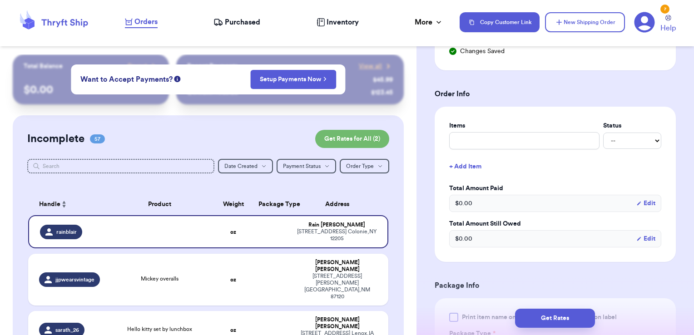
click at [495, 149] on div "Items Status -- Paid Owes + Add Item Total Amount Paid $ 0.00 Edit Total Amount…" at bounding box center [555, 184] width 212 height 126
click at [495, 143] on input "text" at bounding box center [524, 140] width 150 height 17
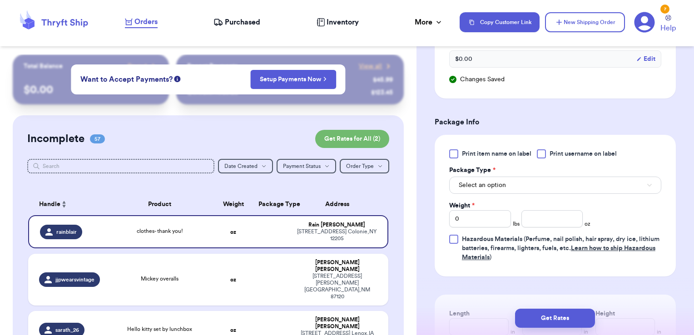
scroll to position [502, 0]
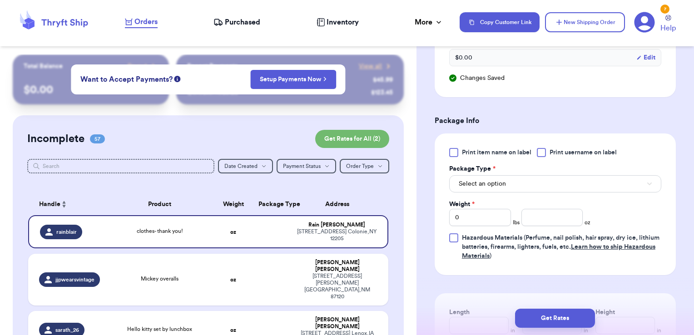
click at [567, 152] on span "Print username on label" at bounding box center [583, 152] width 67 height 9
click at [0, 0] on input "Print username on label" at bounding box center [0, 0] width 0 height 0
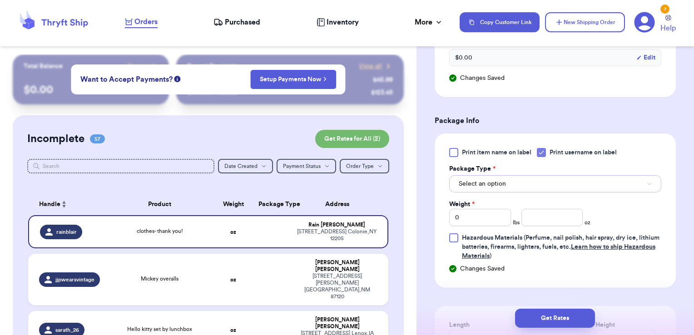
click at [531, 179] on button "Select an option" at bounding box center [555, 183] width 212 height 17
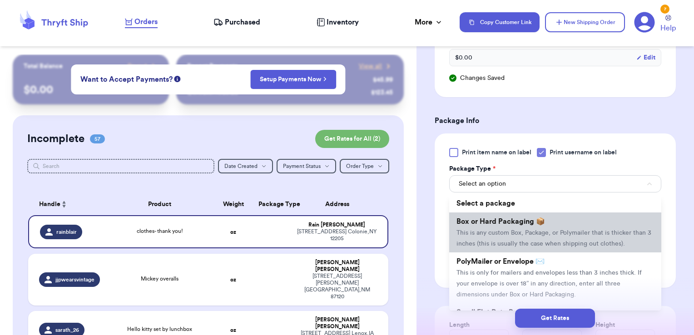
click at [505, 215] on li "Box or Hard Packaging 📦 This is any custom Box, Package, or Polymailer that is …" at bounding box center [555, 233] width 212 height 40
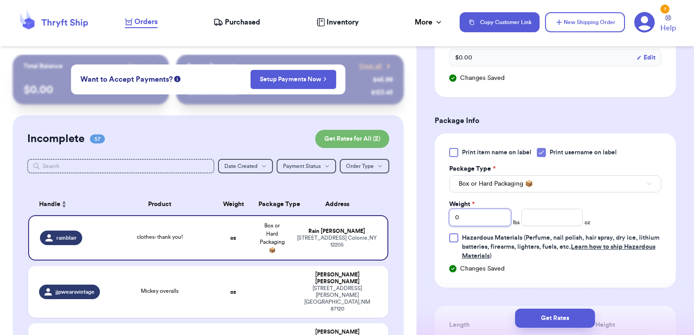
drag, startPoint x: 461, startPoint y: 213, endPoint x: 396, endPoint y: 208, distance: 65.1
click at [396, 208] on div "Customer Link New Order Total Balance Payout $ 0.00 Recent Payments View all @ …" at bounding box center [347, 167] width 694 height 335
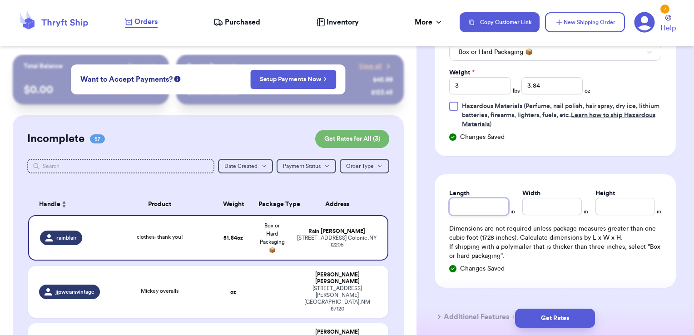
scroll to position [641, 0]
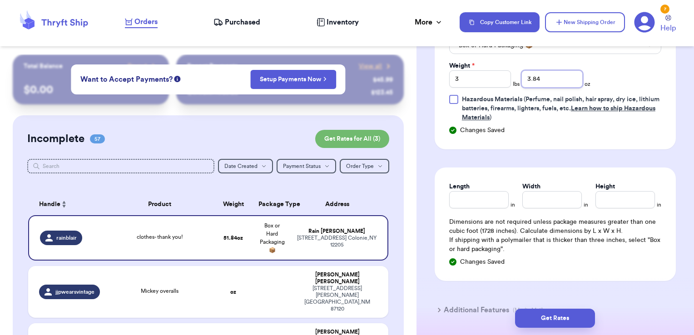
click at [563, 72] on input "3.84" at bounding box center [552, 78] width 62 height 17
click at [560, 320] on button "Get Rates" at bounding box center [555, 318] width 80 height 19
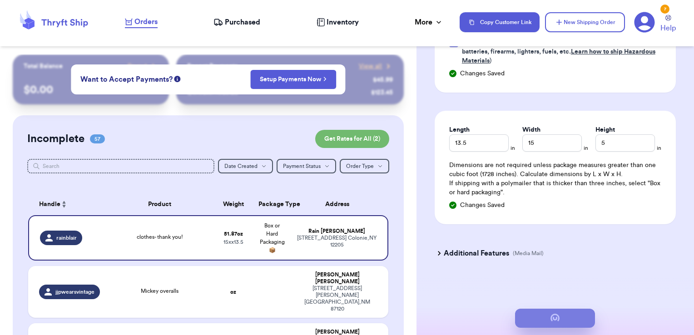
scroll to position [478, 0]
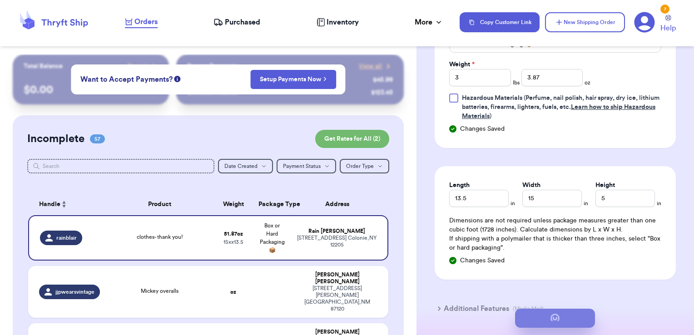
click at [560, 320] on button "submit" at bounding box center [555, 318] width 80 height 19
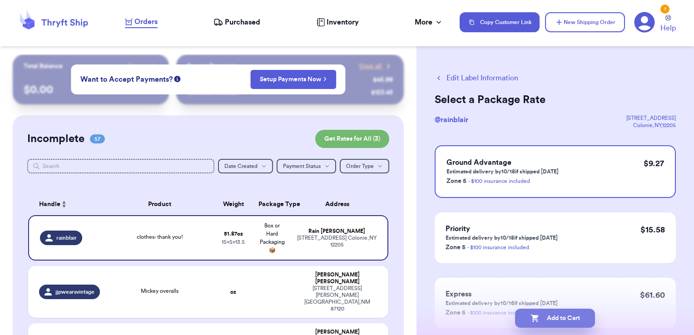
click at [584, 317] on button "Add to Cart" at bounding box center [555, 318] width 80 height 19
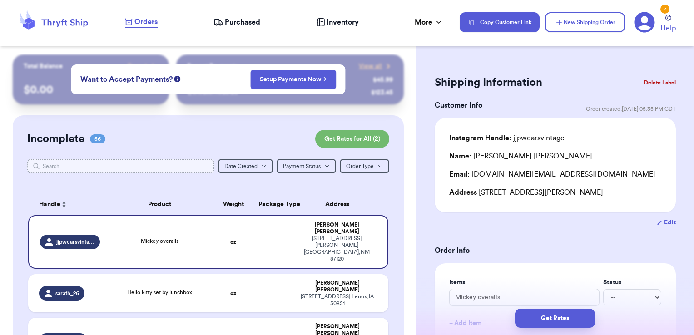
click at [132, 171] on input "text" at bounding box center [121, 166] width 188 height 15
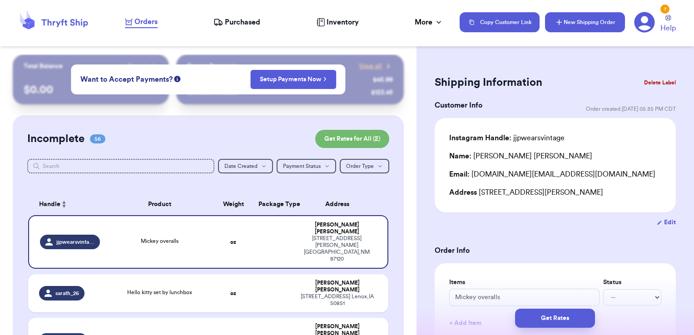
click at [570, 22] on button "New Shipping Order" at bounding box center [585, 22] width 80 height 20
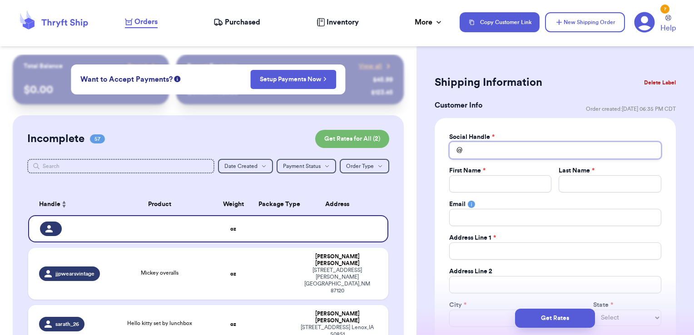
click at [500, 152] on input "Total Amount Paid" at bounding box center [555, 150] width 212 height 17
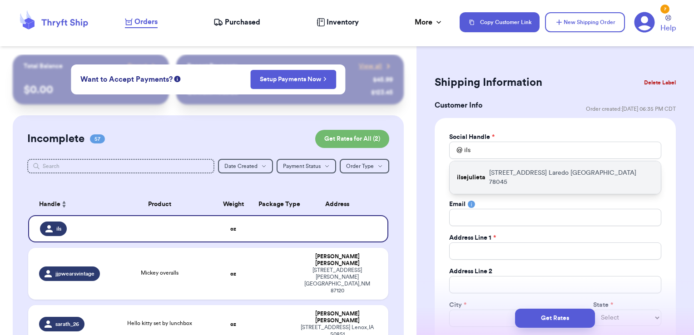
click at [509, 183] on div "ilsejulieta [STREET_ADDRESS]" at bounding box center [555, 177] width 211 height 33
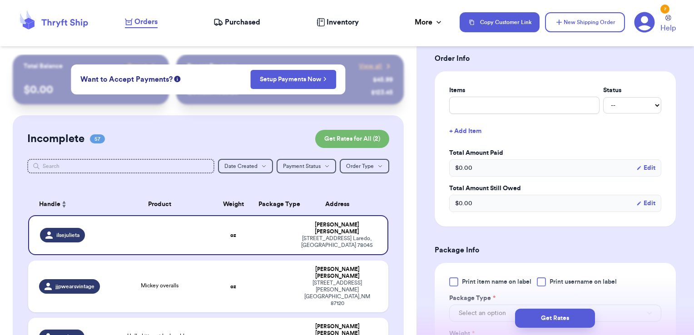
scroll to position [363, 0]
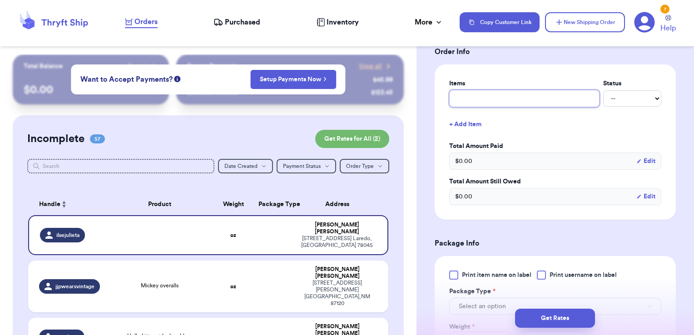
click at [487, 99] on input "text" at bounding box center [524, 98] width 150 height 17
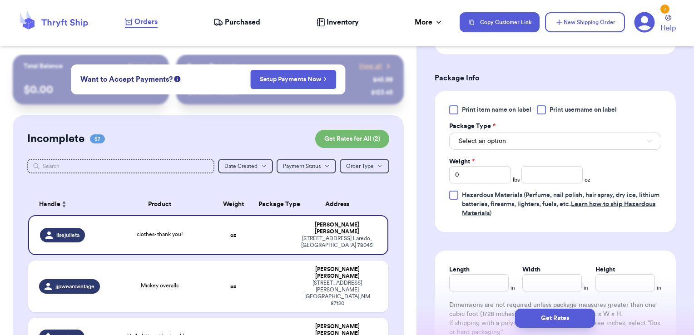
scroll to position [554, 0]
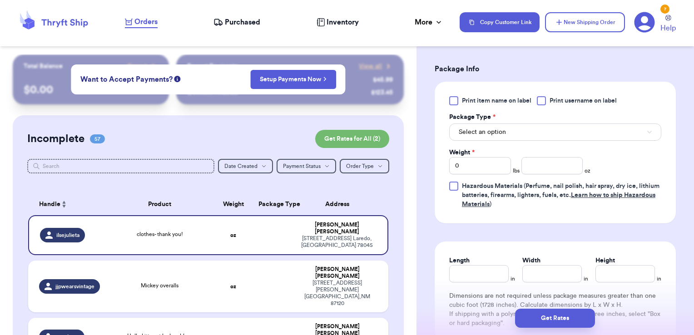
click at [558, 99] on span "Print username on label" at bounding box center [583, 100] width 67 height 9
click at [0, 0] on input "Print username on label" at bounding box center [0, 0] width 0 height 0
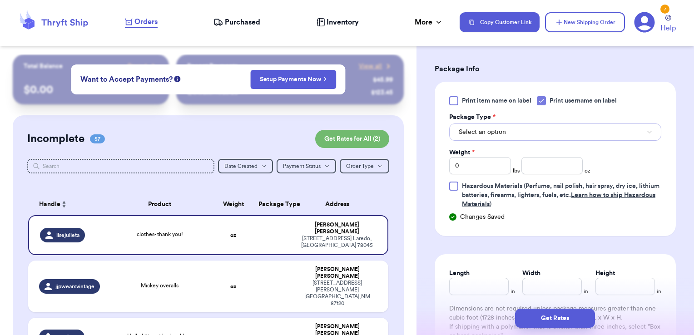
click at [522, 135] on button "Select an option" at bounding box center [555, 132] width 212 height 17
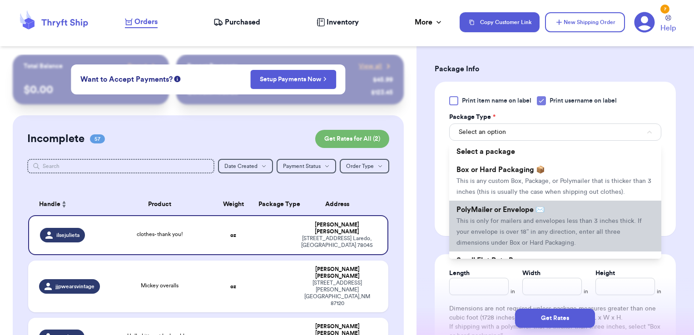
click at [486, 213] on span "PolyMailer or Envelope ✉️" at bounding box center [500, 209] width 88 height 7
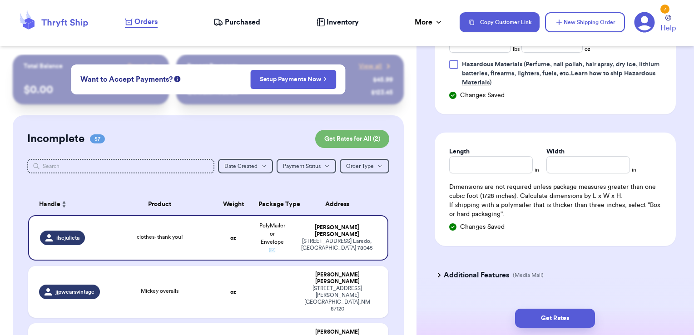
scroll to position [678, 0]
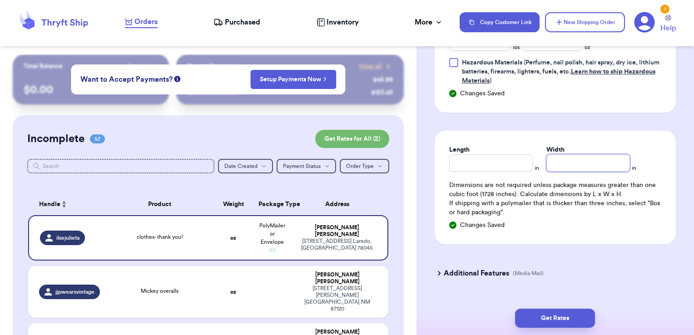
click at [550, 165] on input "Width" at bounding box center [588, 162] width 84 height 17
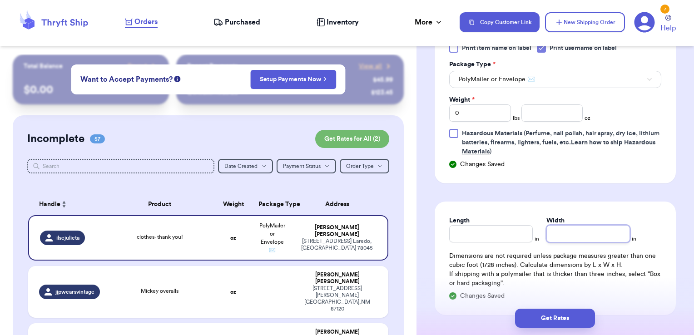
scroll to position [607, 0]
click at [538, 114] on input "number" at bounding box center [552, 112] width 62 height 17
click at [576, 317] on button "Get Rates" at bounding box center [555, 318] width 80 height 19
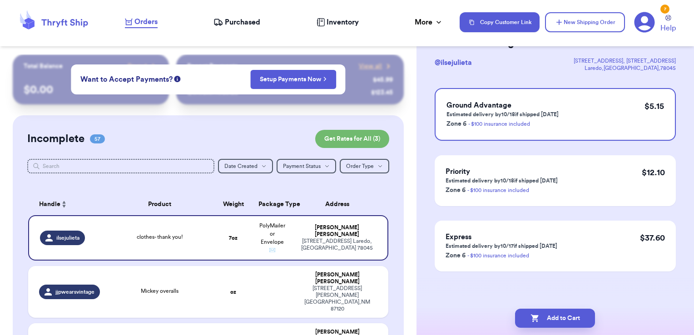
scroll to position [0, 0]
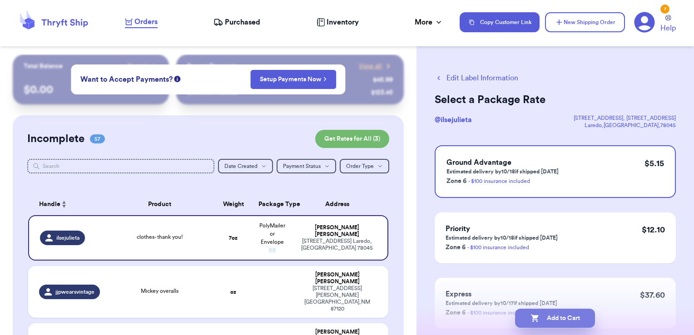
click at [581, 315] on button "Add to Cart" at bounding box center [555, 318] width 80 height 19
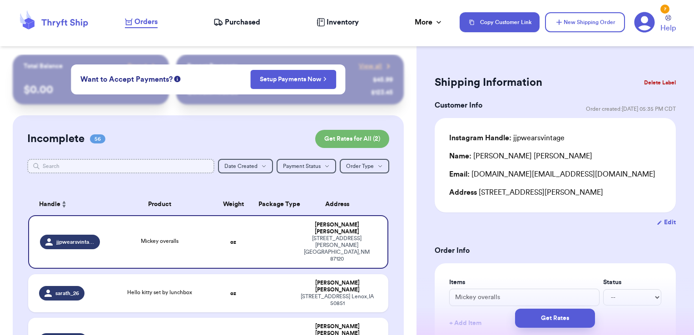
click at [104, 169] on input "text" at bounding box center [121, 166] width 188 height 15
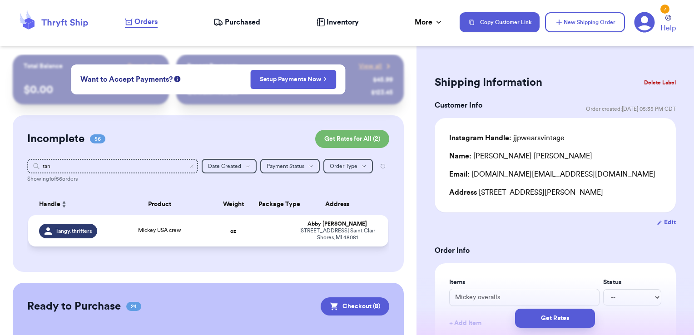
click at [267, 233] on td at bounding box center [272, 230] width 39 height 31
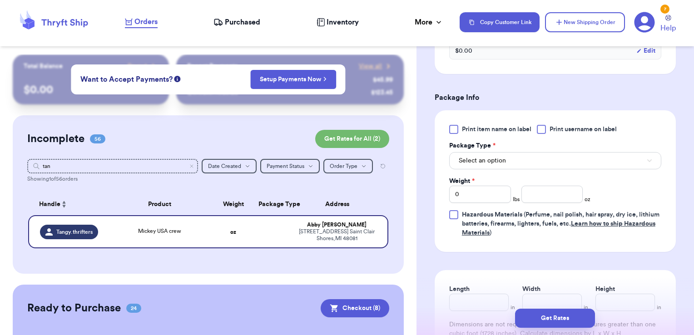
scroll to position [345, 0]
click at [545, 127] on div at bounding box center [541, 128] width 9 height 9
click at [0, 0] on input "Print username on label" at bounding box center [0, 0] width 0 height 0
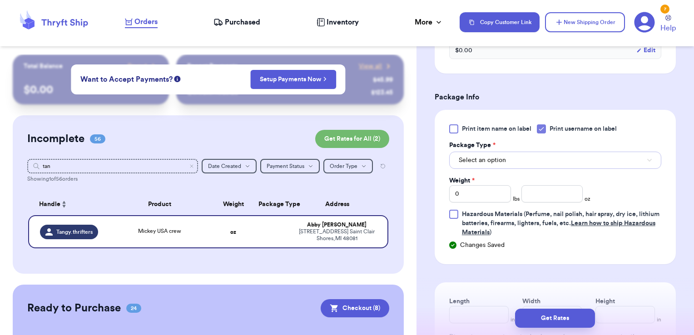
click at [521, 158] on button "Select an option" at bounding box center [555, 160] width 212 height 17
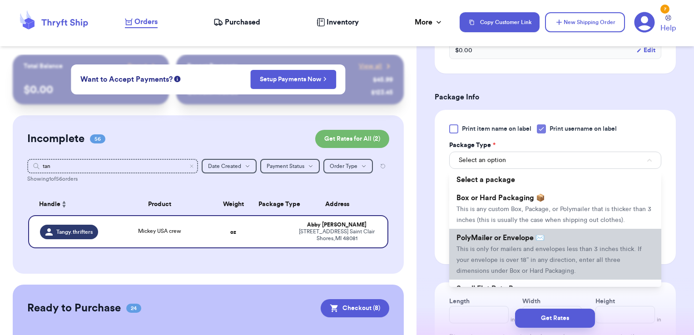
click at [494, 241] on li "PolyMailer or Envelope ✉️ This is only for mailers and envelopes less than 3 in…" at bounding box center [555, 254] width 212 height 51
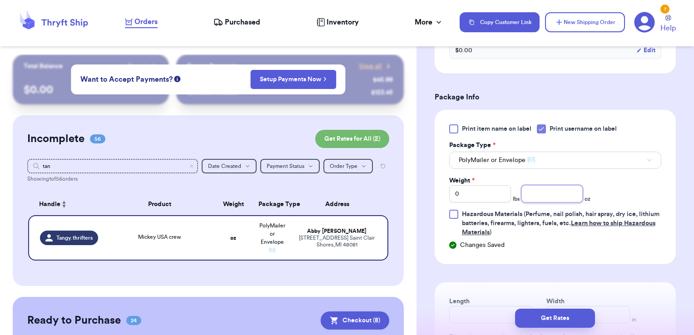
click at [552, 193] on input "number" at bounding box center [552, 193] width 62 height 17
click at [569, 321] on button "Get Rates" at bounding box center [555, 318] width 80 height 19
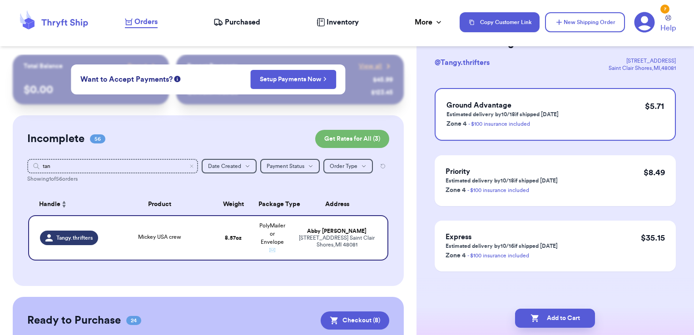
scroll to position [0, 0]
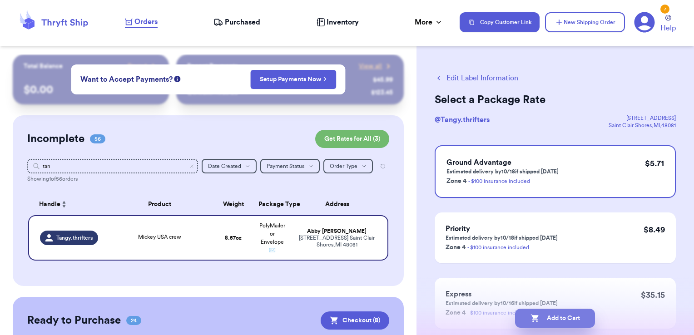
click at [583, 319] on button "Add to Cart" at bounding box center [555, 318] width 80 height 19
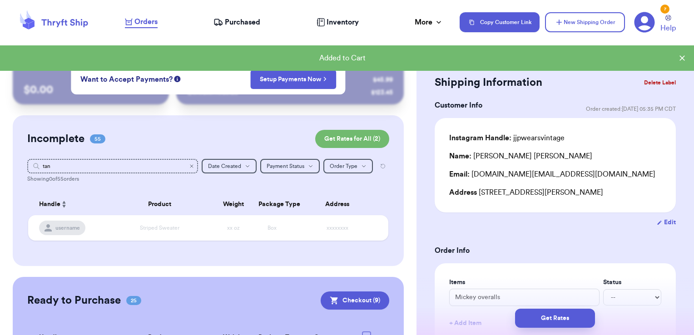
click at [189, 166] on icon "Clear search" at bounding box center [191, 165] width 5 height 5
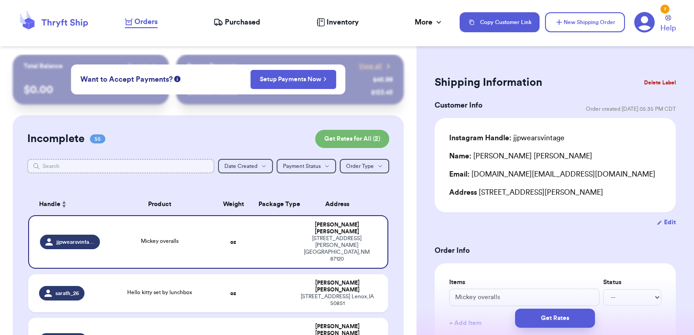
click at [141, 167] on input "text" at bounding box center [121, 166] width 188 height 15
click at [570, 33] on div "Copy Customer Link New Shipping Order 7 Help" at bounding box center [571, 22] width 223 height 22
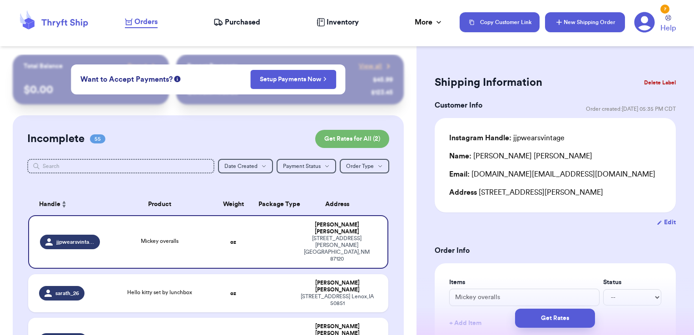
click at [572, 25] on button "New Shipping Order" at bounding box center [585, 22] width 80 height 20
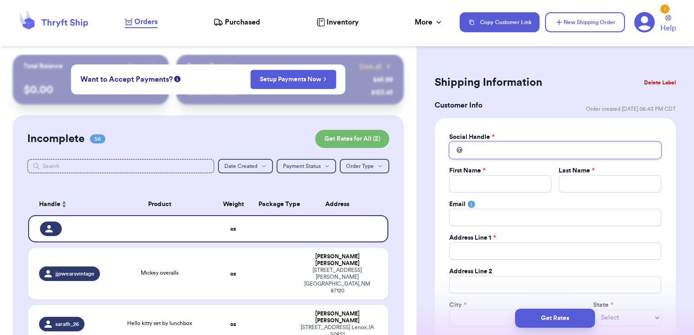
click at [503, 147] on input "Total Amount Paid" at bounding box center [555, 150] width 212 height 17
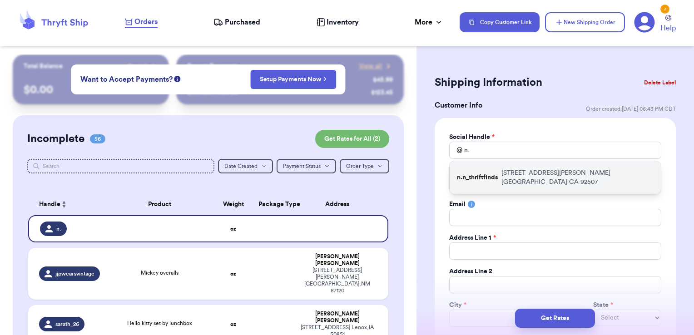
click at [496, 173] on p "n.n_thriftfinds" at bounding box center [477, 177] width 41 height 9
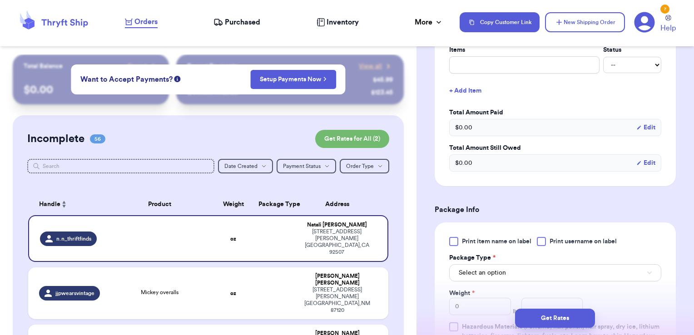
scroll to position [397, 0]
click at [486, 68] on input "text" at bounding box center [524, 64] width 150 height 17
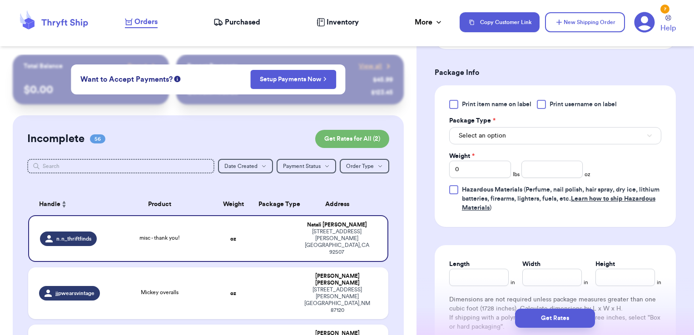
scroll to position [550, 0]
click at [552, 103] on span "Print username on label" at bounding box center [583, 104] width 67 height 9
click at [0, 0] on input "Print username on label" at bounding box center [0, 0] width 0 height 0
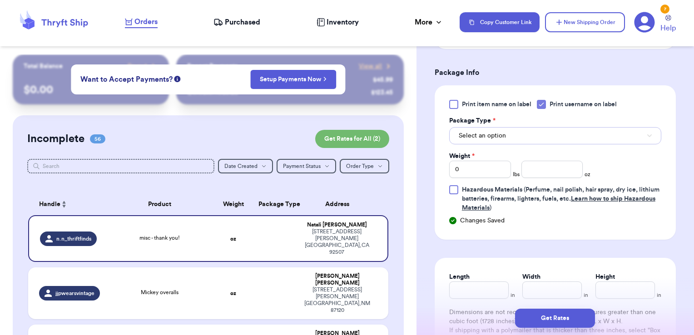
click at [541, 137] on button "Select an option" at bounding box center [555, 135] width 212 height 17
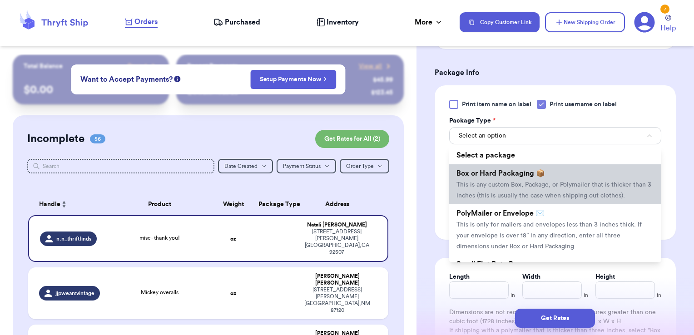
click at [523, 176] on li "Box or Hard Packaging 📦 This is any custom Box, Package, or Polymailer that is …" at bounding box center [555, 184] width 212 height 40
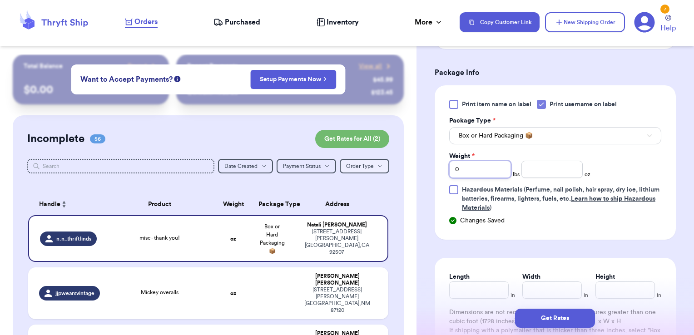
drag, startPoint x: 485, startPoint y: 173, endPoint x: 370, endPoint y: 166, distance: 116.0
click at [370, 166] on div "Customer Link New Order Total Balance Payout $ 0.00 Recent Payments View all @ …" at bounding box center [347, 167] width 694 height 335
click at [533, 319] on button "Get Rates" at bounding box center [555, 318] width 80 height 19
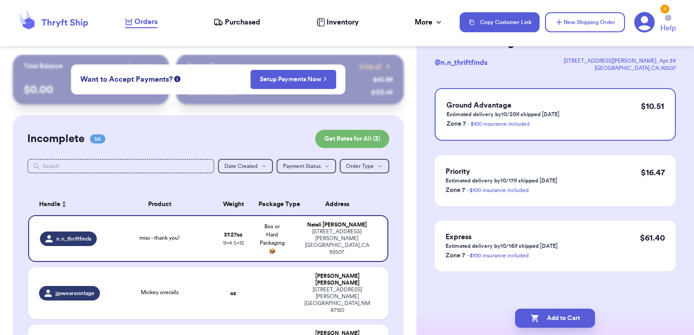
scroll to position [0, 0]
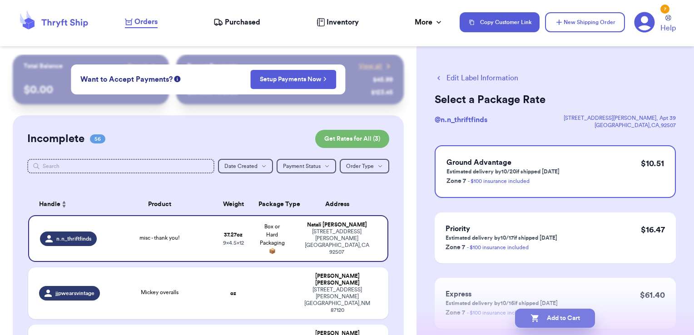
click at [562, 324] on button "Add to Cart" at bounding box center [555, 318] width 80 height 19
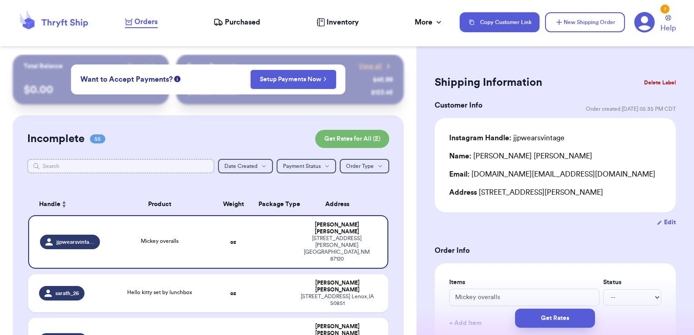
click at [198, 169] on input "text" at bounding box center [121, 166] width 188 height 15
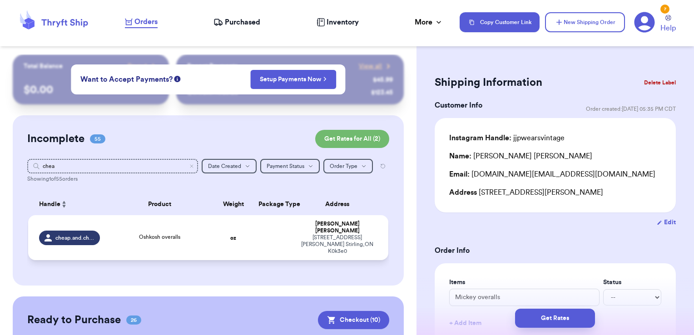
click at [272, 237] on td at bounding box center [272, 237] width 39 height 45
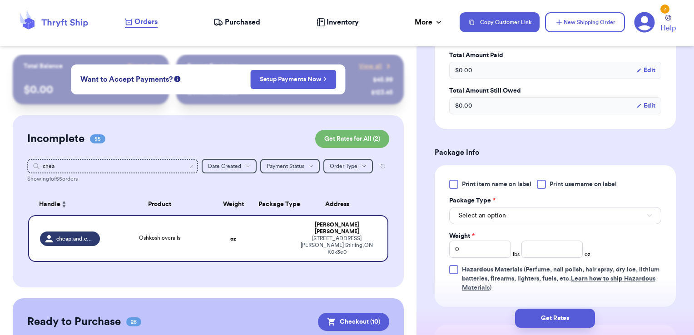
scroll to position [292, 0]
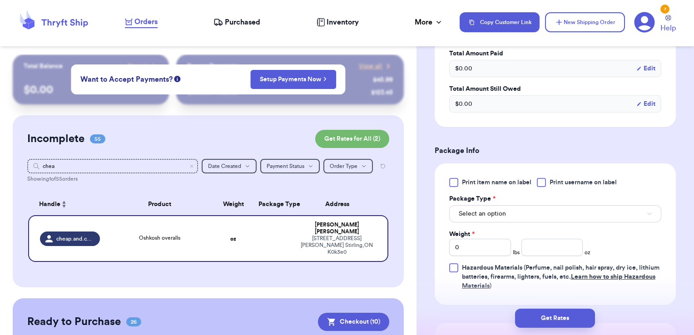
click at [545, 176] on div "Print item name on label Print username on label Package Type * Select an optio…" at bounding box center [555, 234] width 241 height 142
click at [546, 181] on div at bounding box center [541, 182] width 9 height 9
click at [0, 0] on input "Print username on label" at bounding box center [0, 0] width 0 height 0
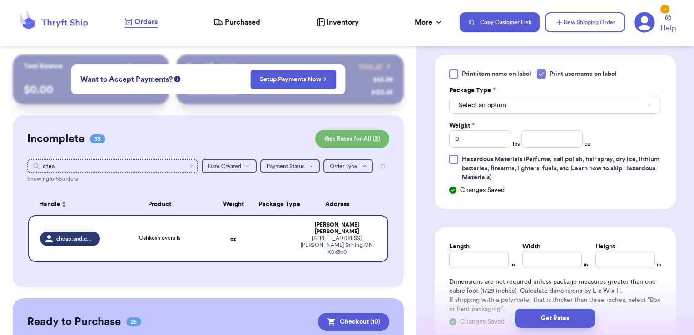
scroll to position [401, 0]
click at [515, 103] on button "Select an option" at bounding box center [555, 104] width 212 height 17
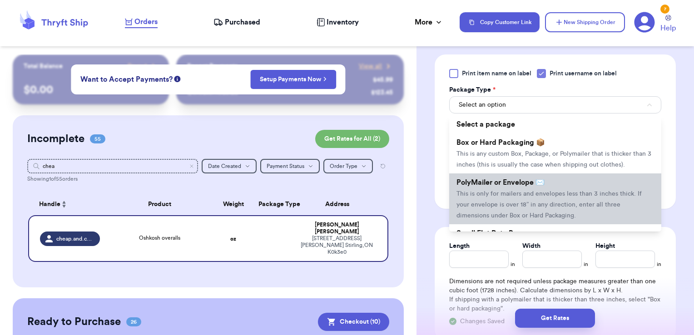
click at [509, 186] on span "PolyMailer or Envelope ✉️" at bounding box center [500, 182] width 88 height 7
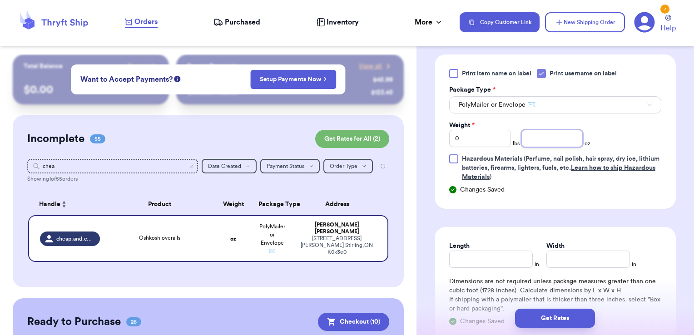
click at [550, 142] on input "number" at bounding box center [552, 138] width 62 height 17
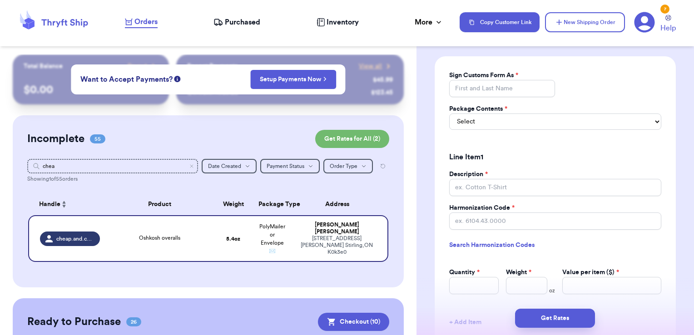
scroll to position [722, 0]
click at [527, 85] on input "Sign Customs Form As *" at bounding box center [502, 87] width 106 height 17
click at [494, 121] on select "Select Merchandise Gift Documents" at bounding box center [555, 121] width 212 height 16
click at [449, 113] on select "Select Merchandise Gift Documents" at bounding box center [555, 121] width 212 height 16
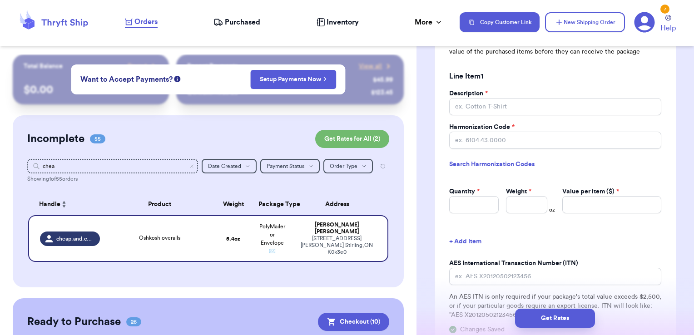
scroll to position [862, 0]
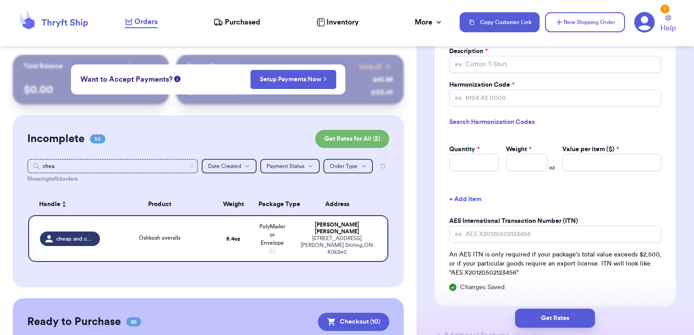
click at [484, 71] on div "Description * Harmonization Code * Search Harmonization Codes Quantity * Weight…" at bounding box center [555, 109] width 212 height 124
click at [484, 68] on input "Description *" at bounding box center [555, 64] width 212 height 17
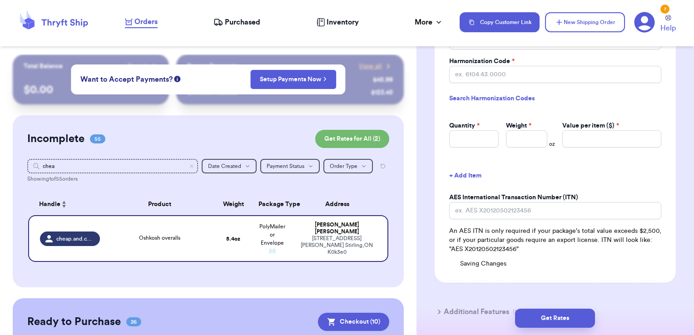
click at [496, 94] on link "Search Harmonization Codes" at bounding box center [555, 98] width 212 height 16
click at [483, 77] on input "Harmonization Code *" at bounding box center [555, 74] width 212 height 17
paste input "6309.00.0000"
drag, startPoint x: 516, startPoint y: 134, endPoint x: 493, endPoint y: 132, distance: 23.3
click at [493, 132] on div "Quantity * 1 Weight * 4 oz Value per item ($) *" at bounding box center [555, 131] width 212 height 34
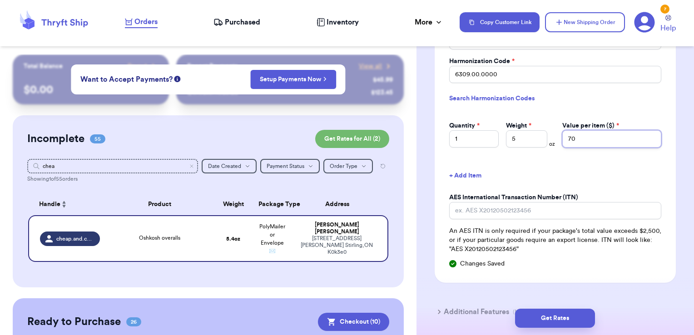
scroll to position [942, 0]
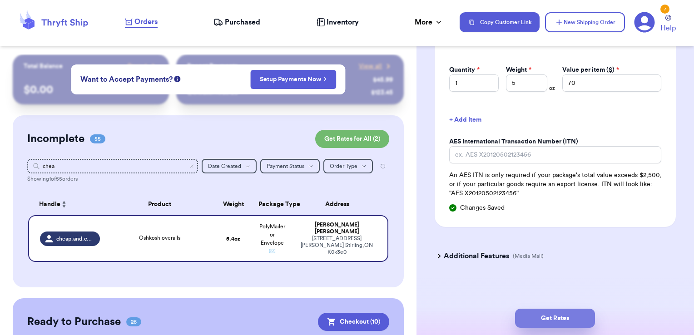
click at [546, 317] on button "Get Rates" at bounding box center [555, 318] width 80 height 19
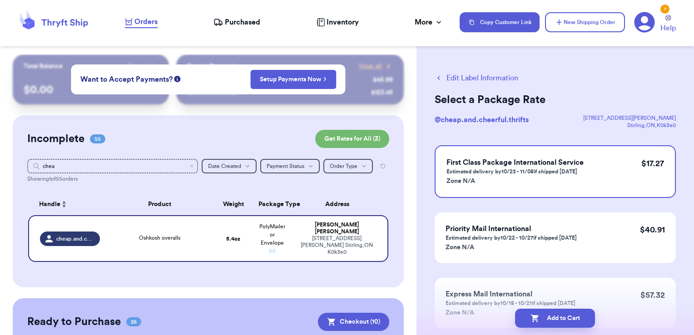
click at [497, 78] on button "Edit Label Information" at bounding box center [477, 78] width 84 height 11
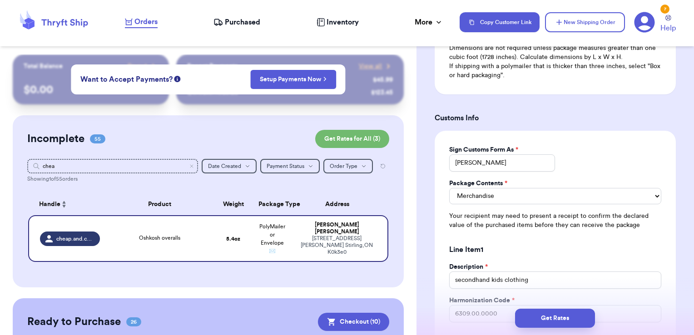
scroll to position [694, 0]
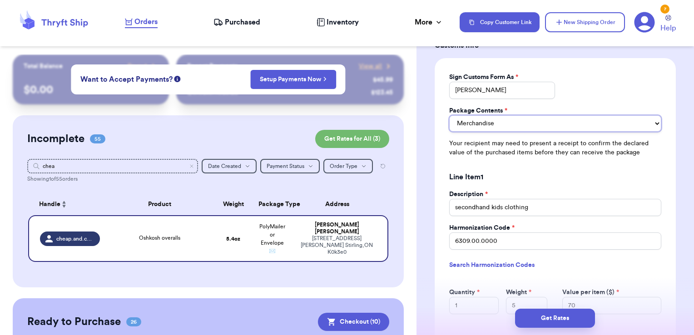
click at [544, 123] on select "Merchandise Gift Documents" at bounding box center [555, 123] width 212 height 16
click at [449, 115] on select "Merchandise Gift Documents" at bounding box center [555, 123] width 212 height 16
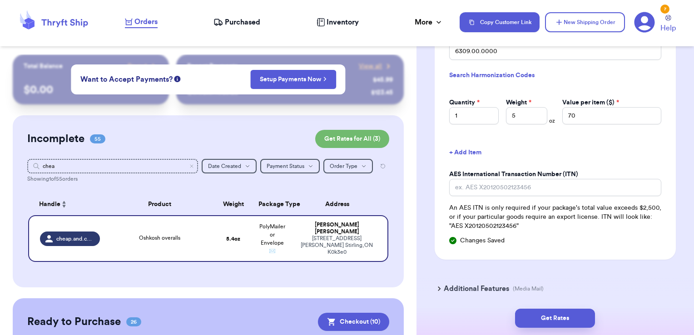
scroll to position [893, 0]
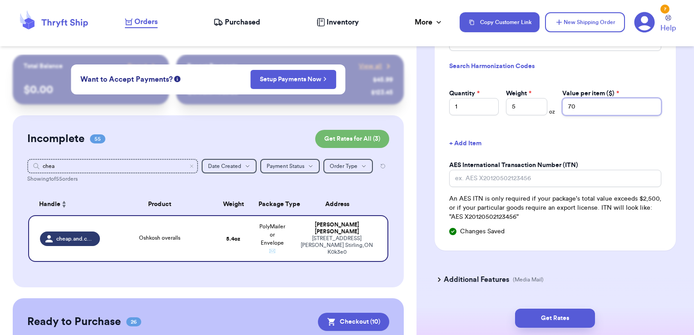
drag, startPoint x: 575, startPoint y: 108, endPoint x: 534, endPoint y: 106, distance: 40.9
click at [534, 106] on div "Quantity * 1 Weight * 5 oz Value per item ($) * 70" at bounding box center [555, 99] width 212 height 34
click at [597, 144] on button "+ Add Item" at bounding box center [555, 144] width 219 height 20
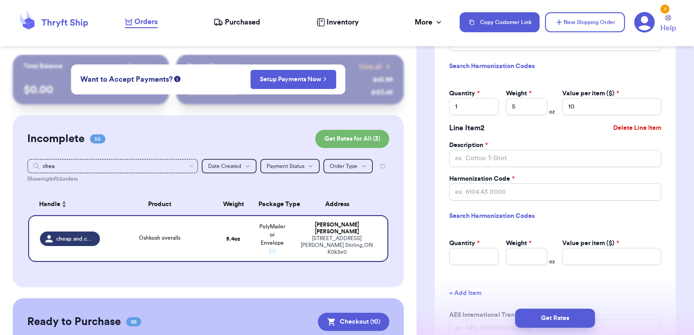
click at [629, 124] on button "Delete Line Item" at bounding box center [636, 128] width 55 height 20
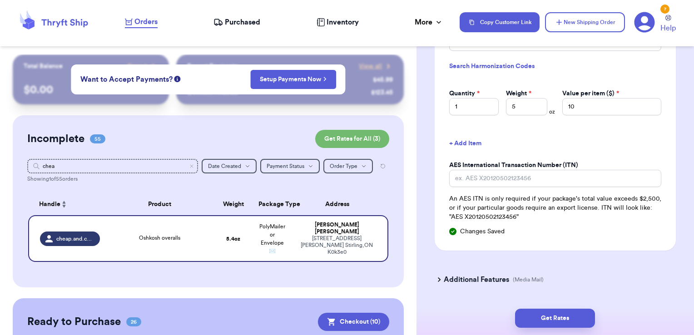
scroll to position [916, 0]
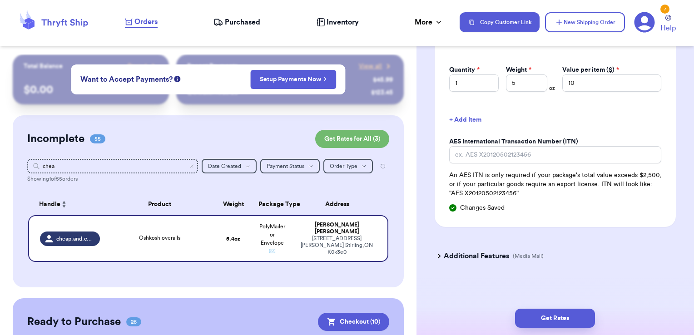
click at [515, 253] on p "(Media Mail)" at bounding box center [528, 256] width 31 height 7
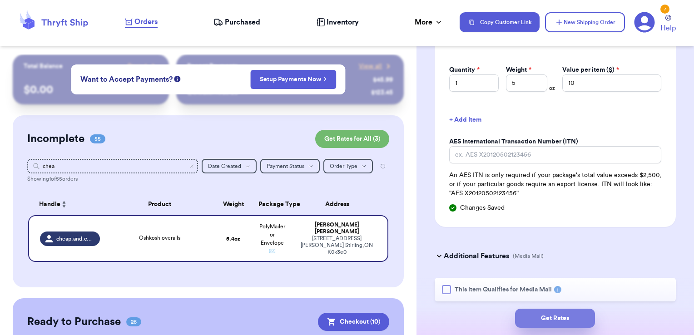
click at [549, 316] on button "Get Rates" at bounding box center [555, 318] width 80 height 19
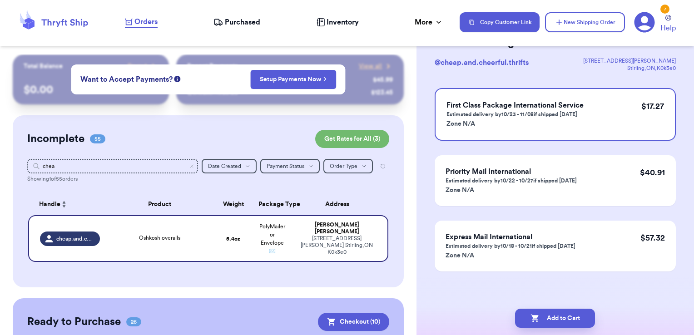
scroll to position [0, 0]
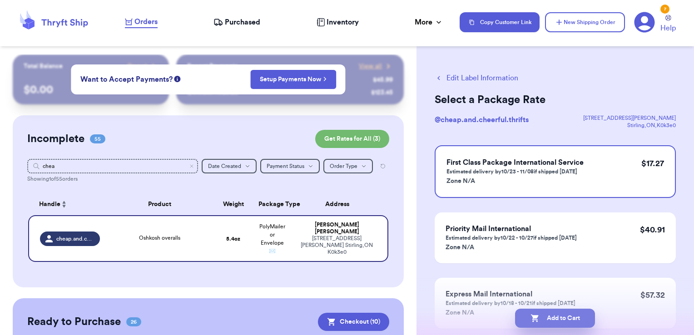
click at [585, 324] on button "Add to Cart" at bounding box center [555, 318] width 80 height 19
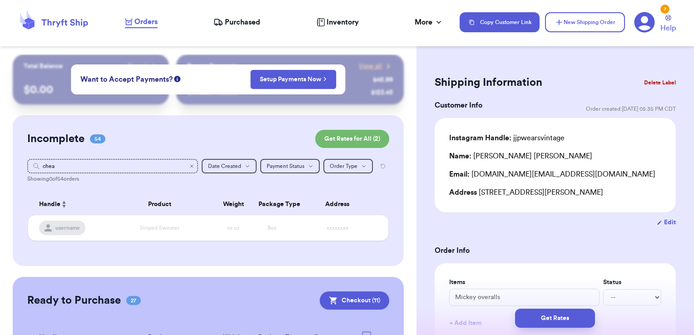
click at [189, 166] on icon "Clear search" at bounding box center [191, 165] width 5 height 5
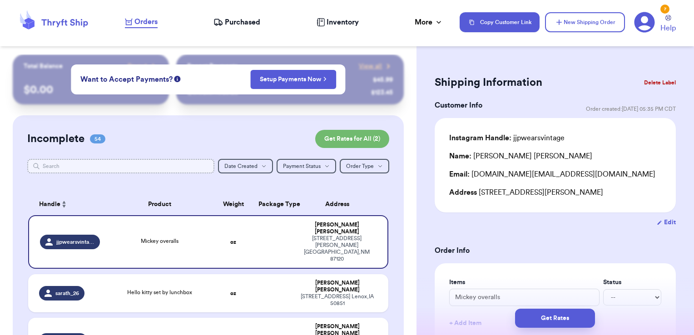
click at [155, 165] on input "text" at bounding box center [121, 166] width 188 height 15
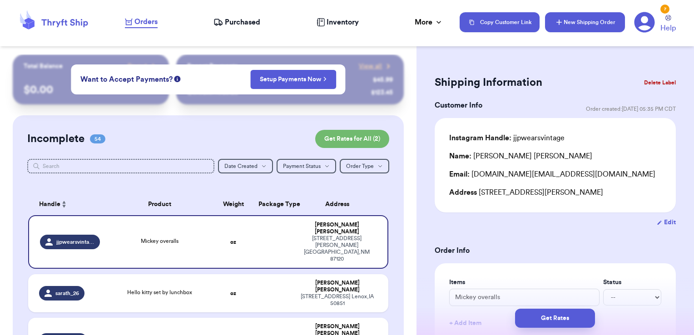
click at [551, 19] on button "New Shipping Order" at bounding box center [585, 22] width 80 height 20
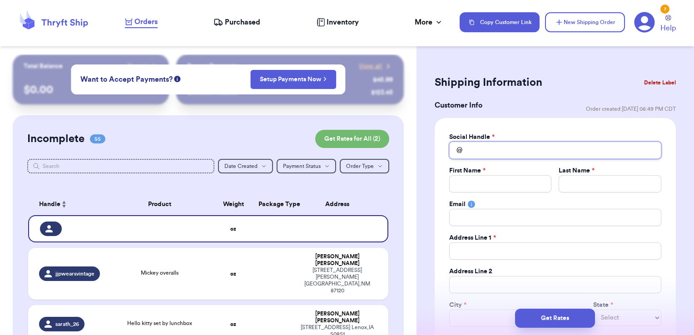
click at [477, 157] on input "Total Amount Paid" at bounding box center [555, 150] width 212 height 17
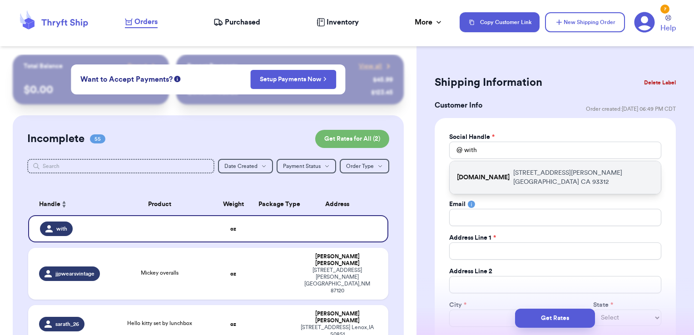
click at [481, 173] on p "[DOMAIN_NAME]" at bounding box center [483, 177] width 53 height 9
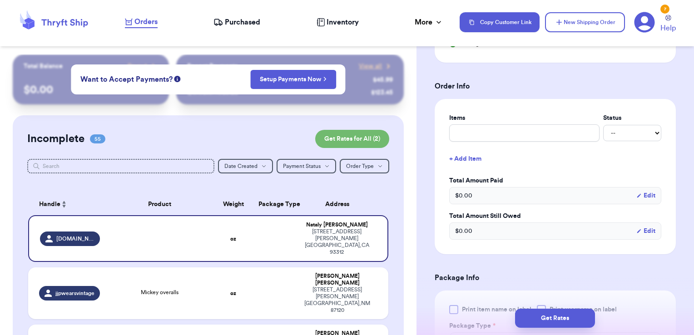
scroll to position [331, 0]
click at [482, 130] on input "text" at bounding box center [524, 131] width 150 height 17
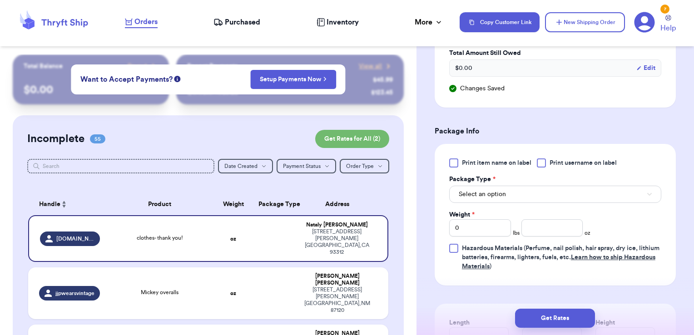
scroll to position [494, 0]
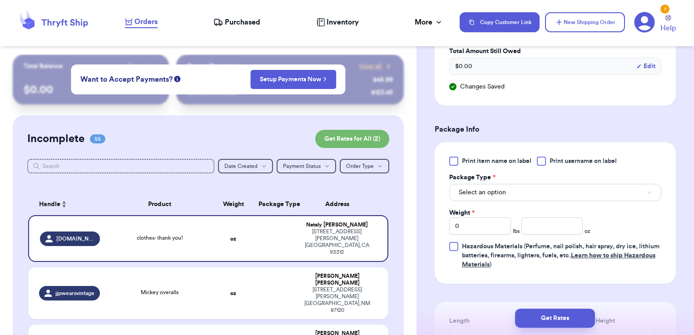
click at [554, 158] on span "Print username on label" at bounding box center [583, 161] width 67 height 9
click at [0, 0] on input "Print username on label" at bounding box center [0, 0] width 0 height 0
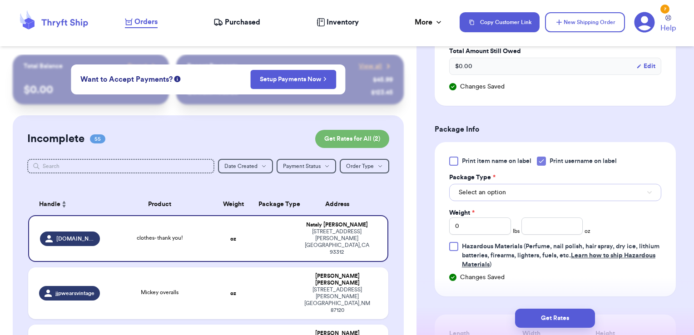
click at [522, 191] on button "Select an option" at bounding box center [555, 192] width 212 height 17
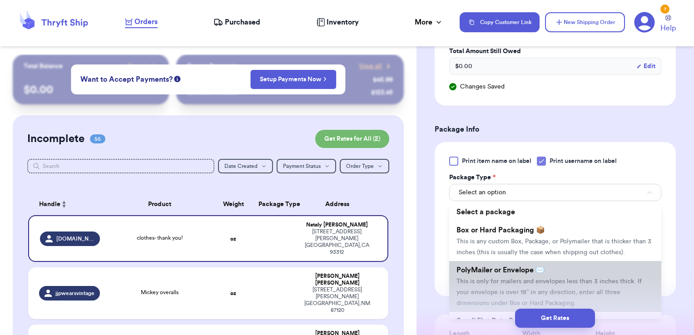
click at [493, 274] on span "PolyMailer or Envelope ✉️" at bounding box center [500, 270] width 88 height 7
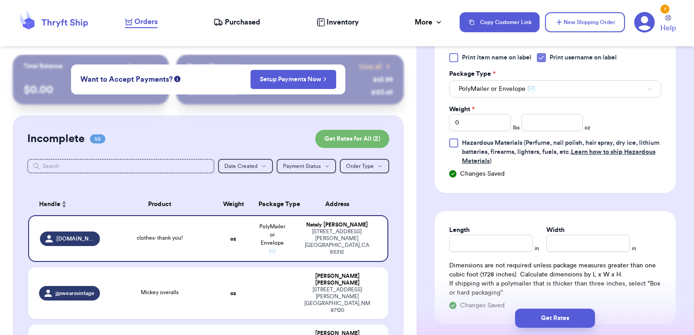
scroll to position [599, 0]
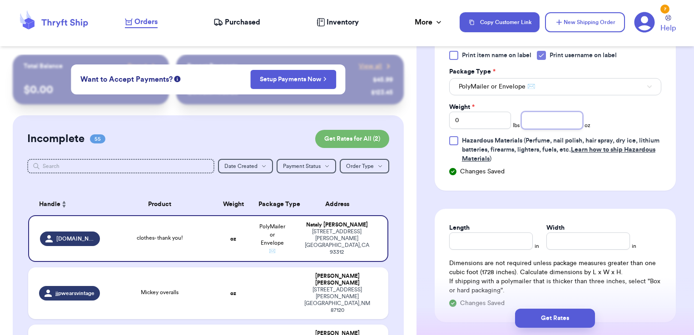
click at [543, 116] on input "number" at bounding box center [552, 120] width 62 height 17
click at [545, 311] on button "Get Rates" at bounding box center [555, 318] width 80 height 19
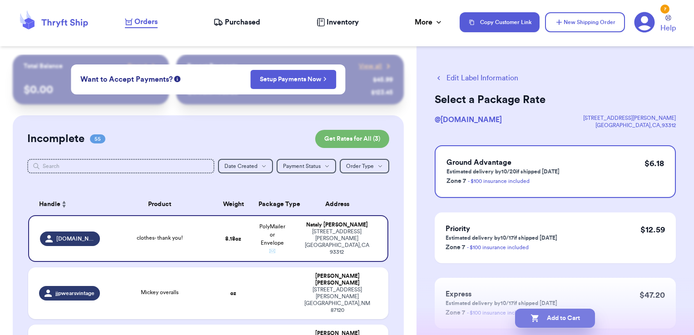
click at [584, 319] on button "Add to Cart" at bounding box center [555, 318] width 80 height 19
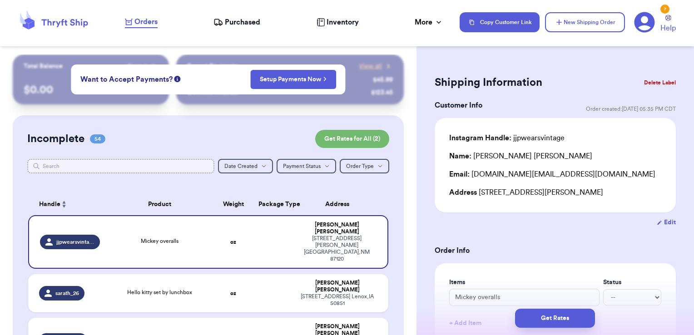
click at [162, 172] on input "text" at bounding box center [121, 166] width 188 height 15
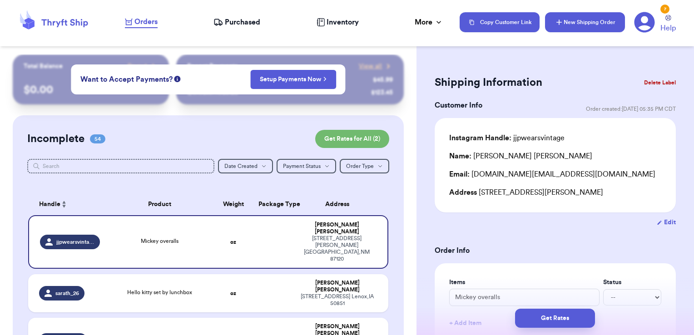
click at [574, 18] on button "New Shipping Order" at bounding box center [585, 22] width 80 height 20
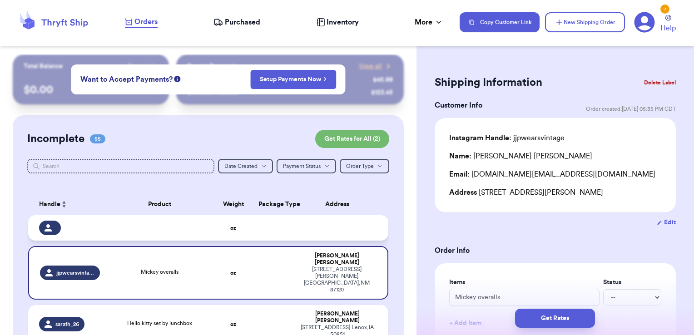
click at [293, 226] on td at bounding box center [340, 227] width 97 height 25
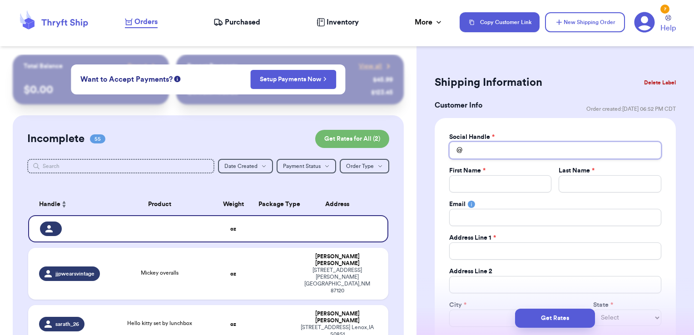
click at [500, 150] on input "Total Amount Paid" at bounding box center [555, 150] width 212 height 17
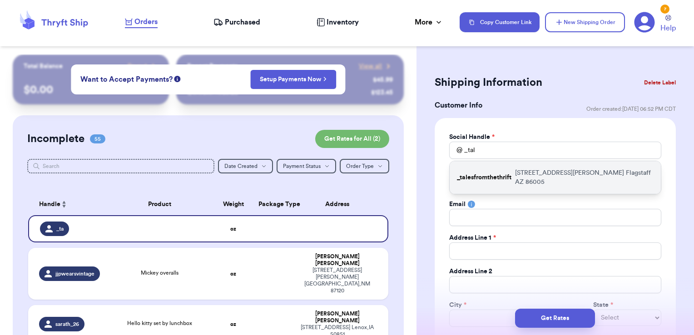
click at [497, 175] on p "_talesfromthethrift" at bounding box center [484, 177] width 54 height 9
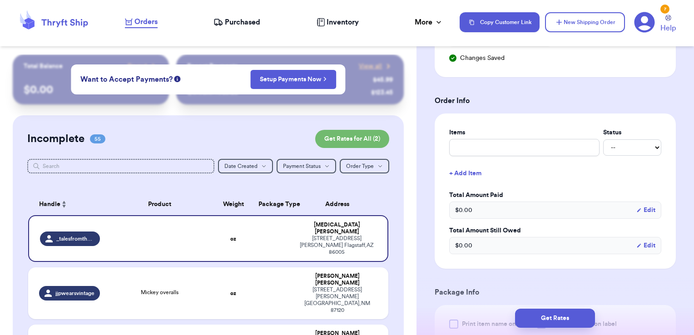
scroll to position [315, 0]
click at [490, 144] on input "text" at bounding box center [524, 146] width 150 height 17
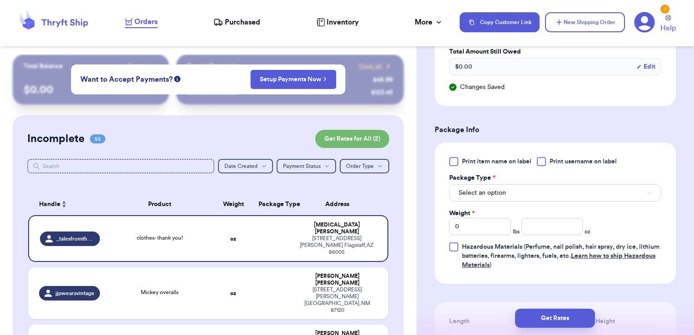
scroll to position [497, 0]
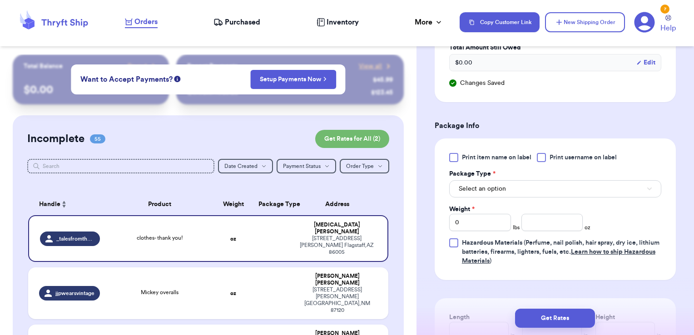
click at [560, 155] on span "Print username on label" at bounding box center [583, 157] width 67 height 9
click at [0, 0] on input "Print username on label" at bounding box center [0, 0] width 0 height 0
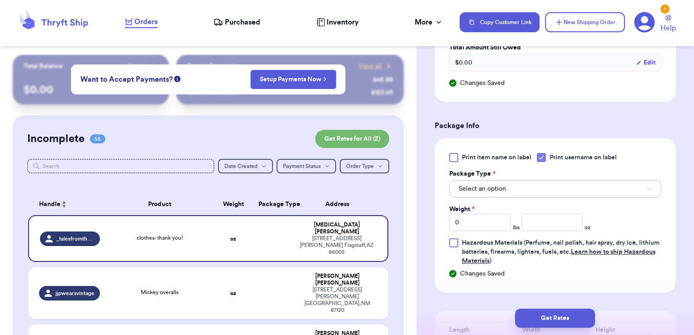
click at [542, 186] on button "Select an option" at bounding box center [555, 188] width 212 height 17
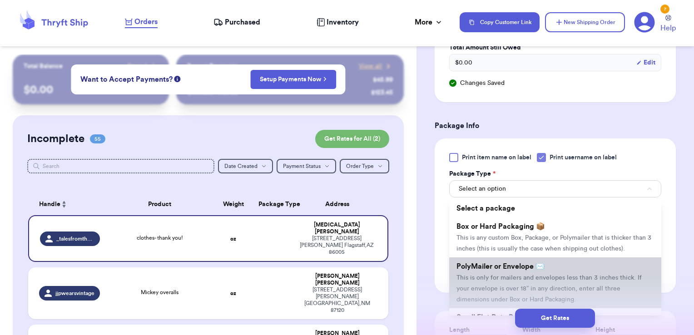
click at [513, 283] on span "This is only for mailers and envelopes less than 3 inches thick. If your envelo…" at bounding box center [548, 289] width 185 height 28
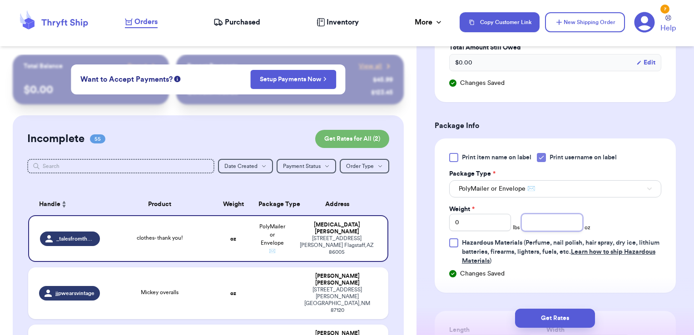
click at [555, 216] on input "number" at bounding box center [552, 222] width 62 height 17
click at [572, 313] on button "Get Rates" at bounding box center [555, 318] width 80 height 19
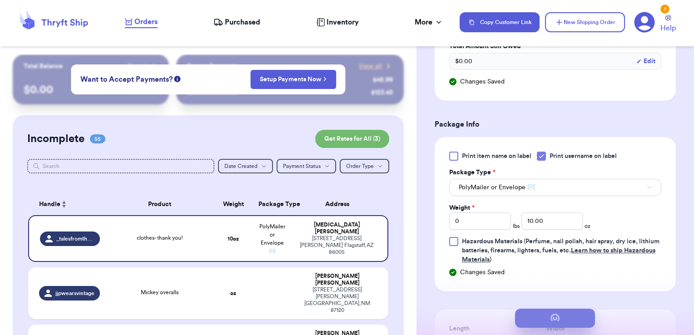
scroll to position [0, 0]
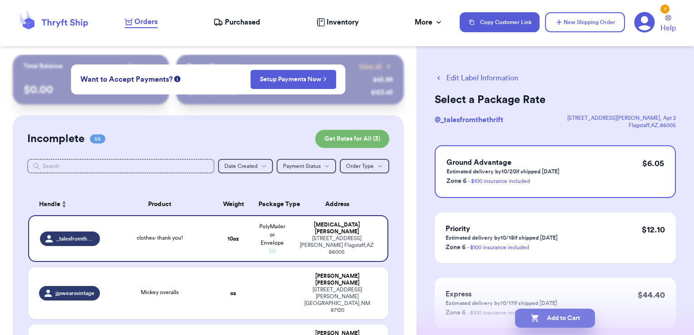
click at [565, 309] on button "Add to Cart" at bounding box center [555, 318] width 80 height 19
